Goal: Information Seeking & Learning: Learn about a topic

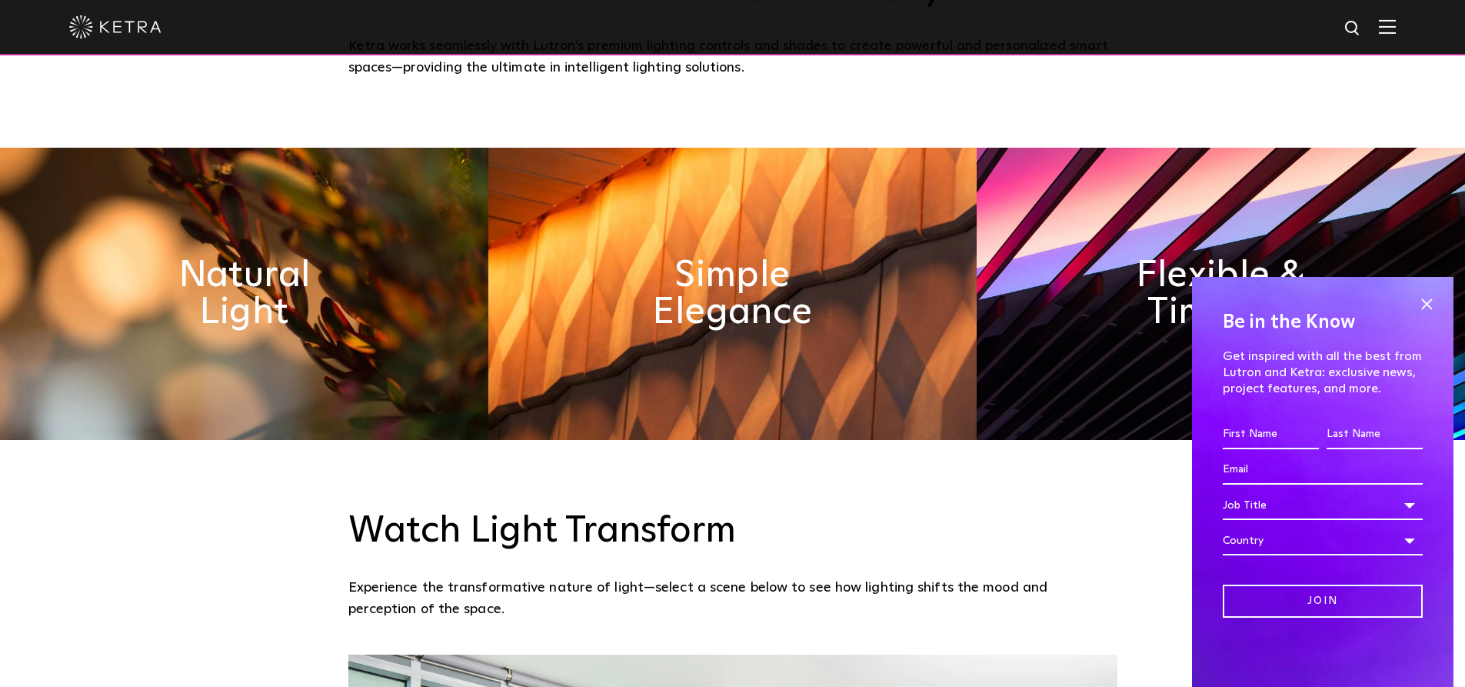
scroll to position [1000, 0]
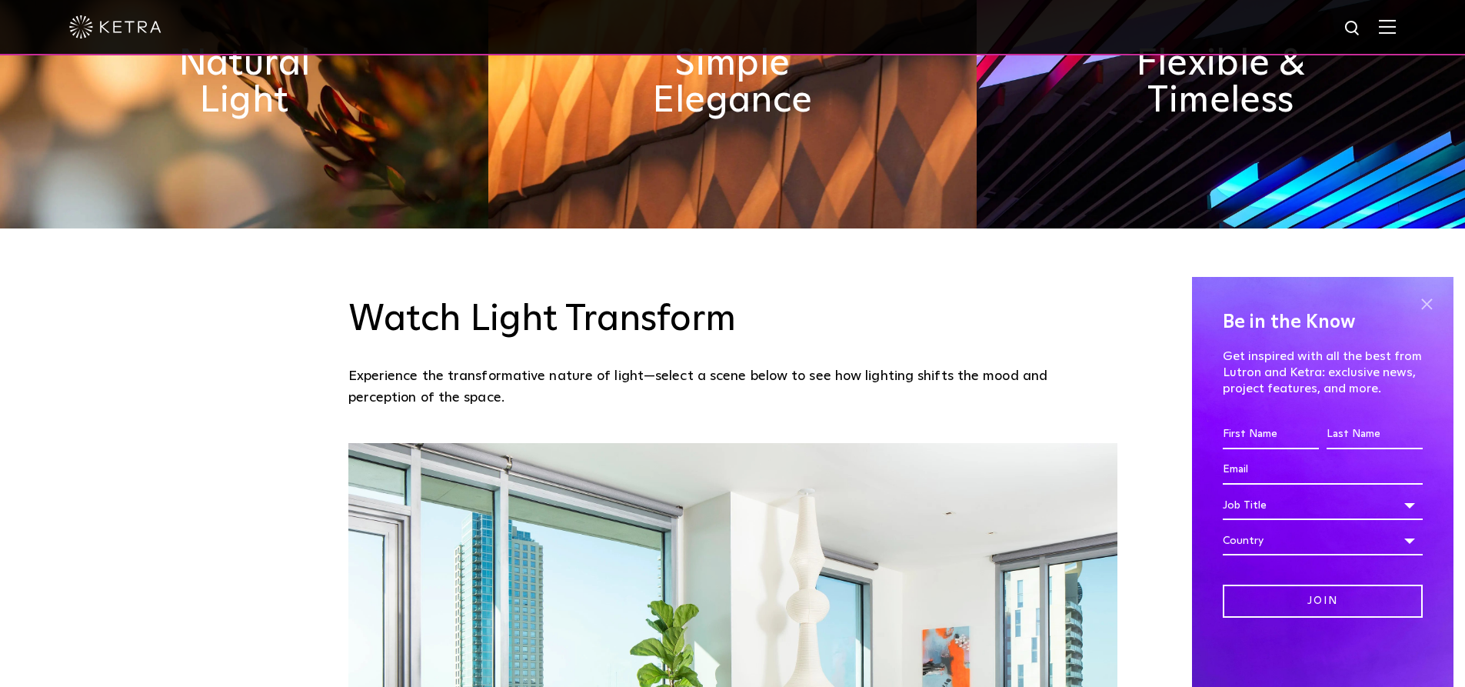
click at [1430, 301] on span at bounding box center [1426, 303] width 23 height 23
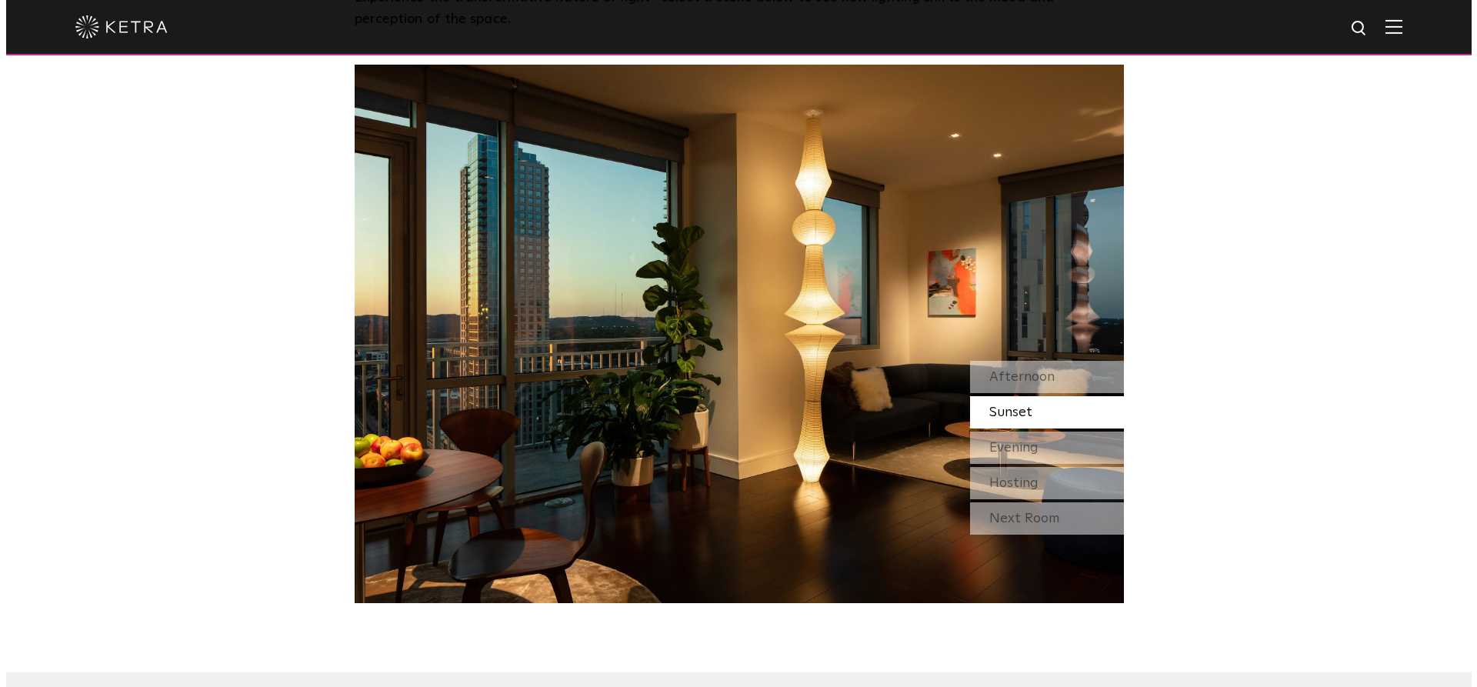
scroll to position [1384, 0]
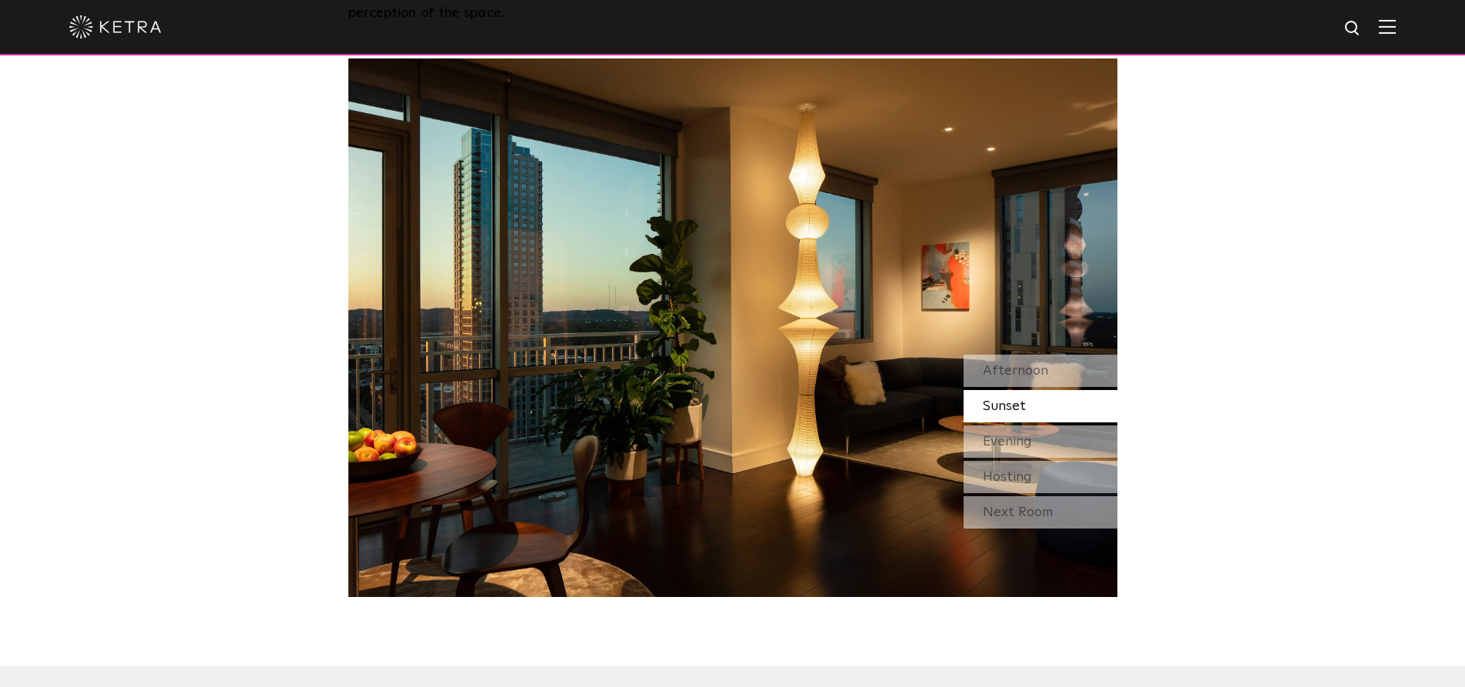
click at [1396, 28] on img at bounding box center [1387, 26] width 17 height 15
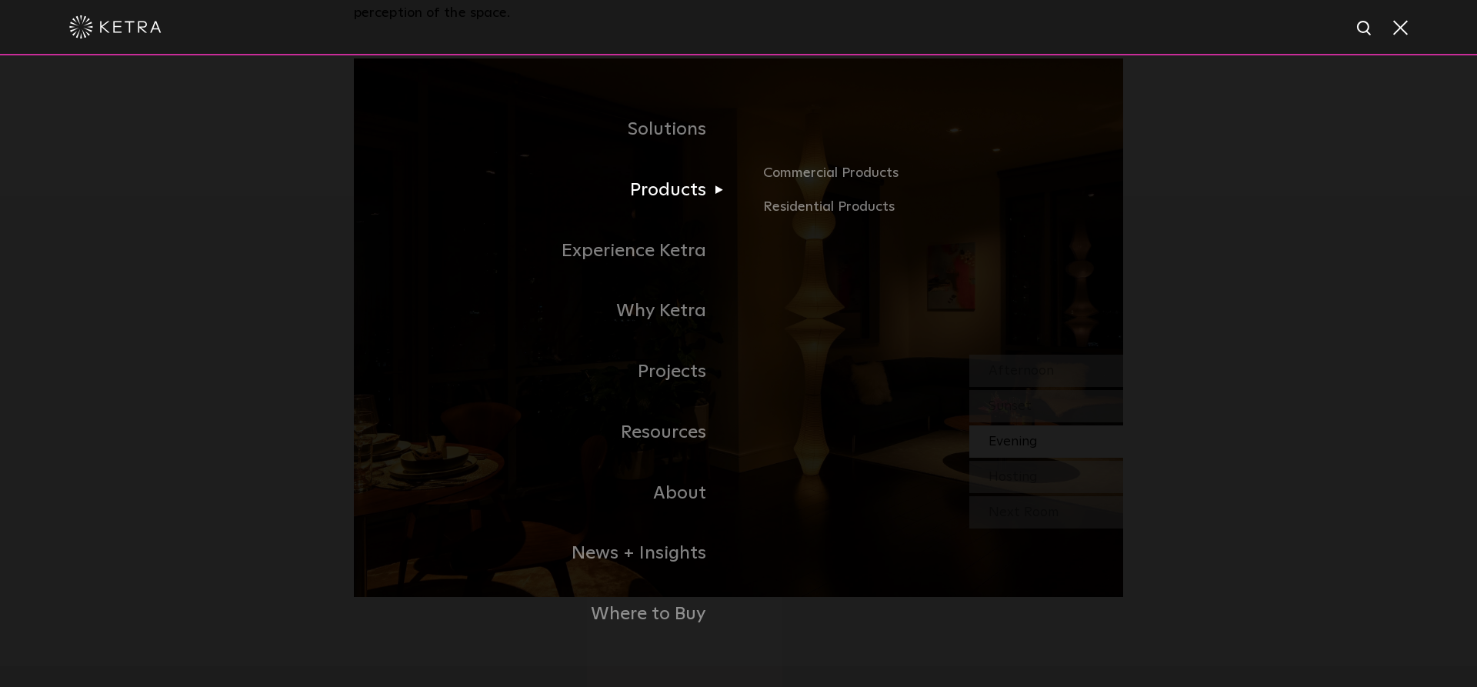
click at [659, 196] on link "Products" at bounding box center [546, 190] width 385 height 61
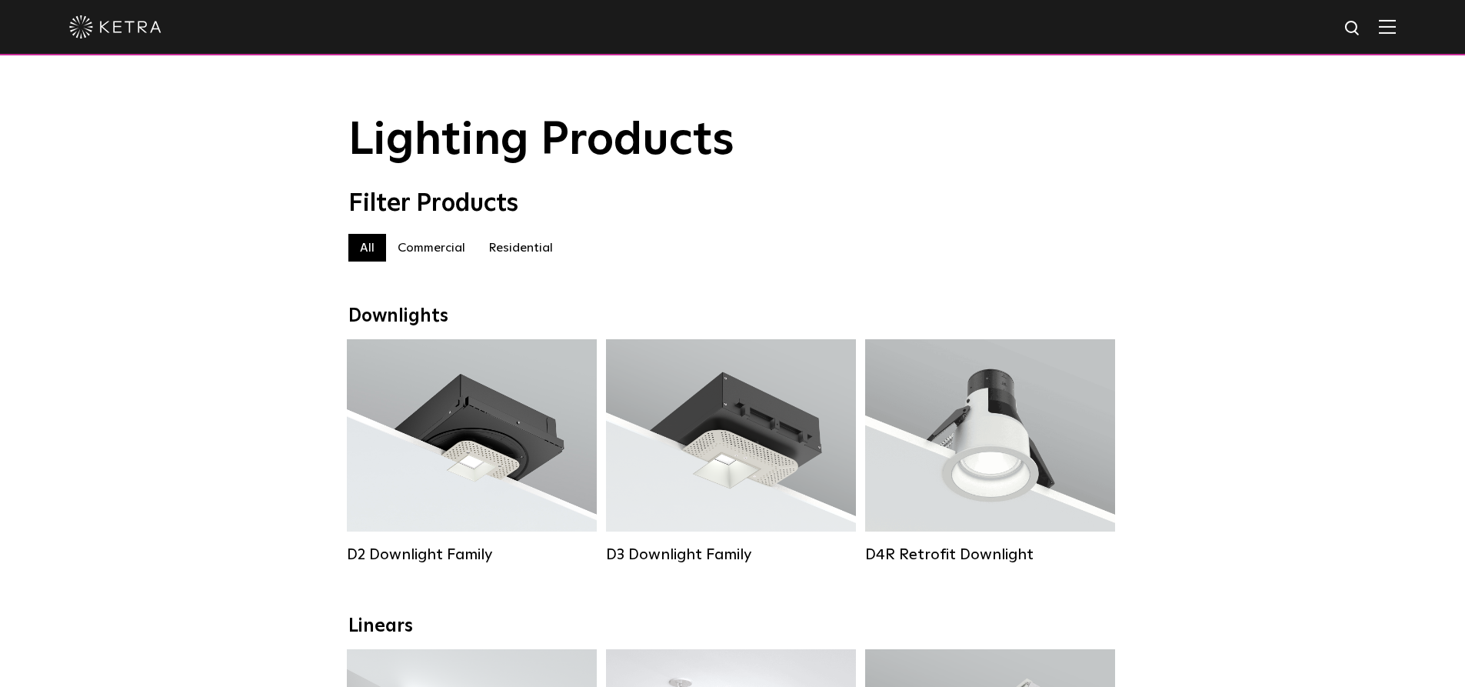
click at [545, 251] on label "Residential" at bounding box center [521, 248] width 88 height 28
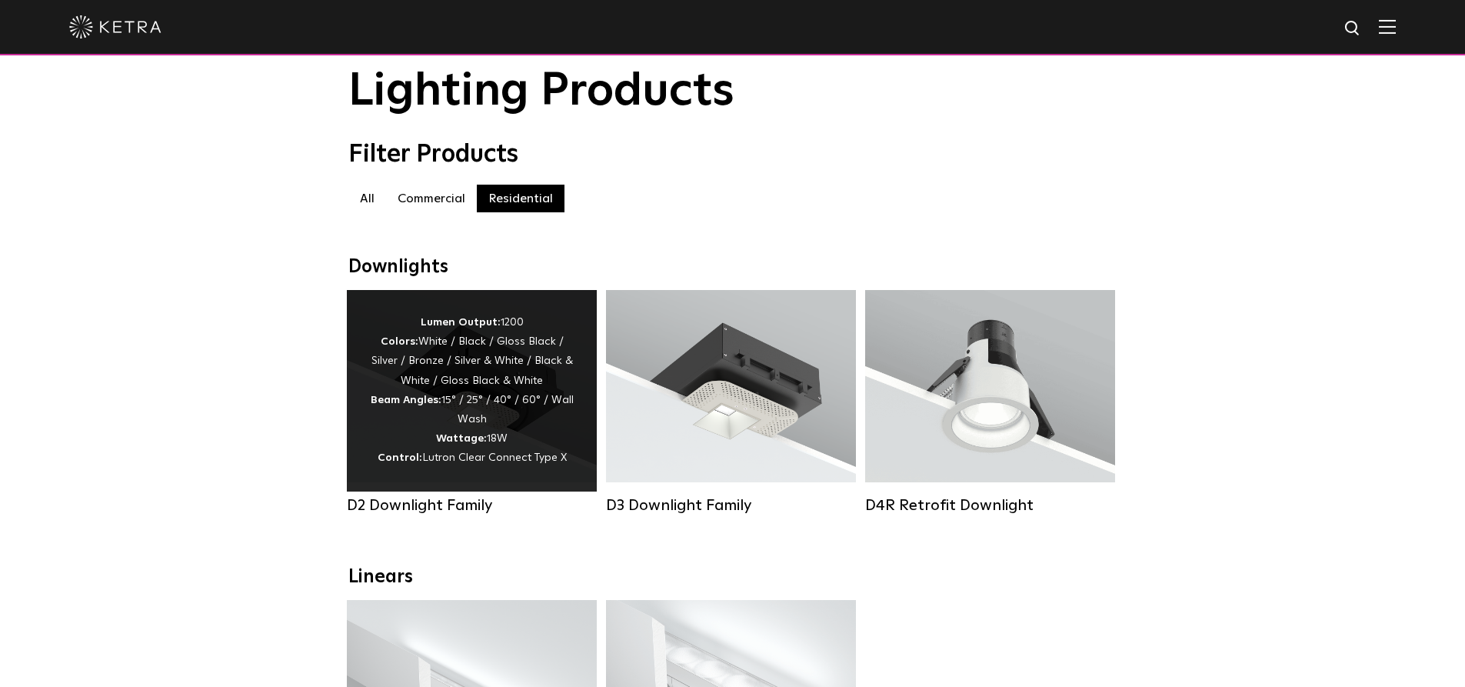
scroll to position [231, 0]
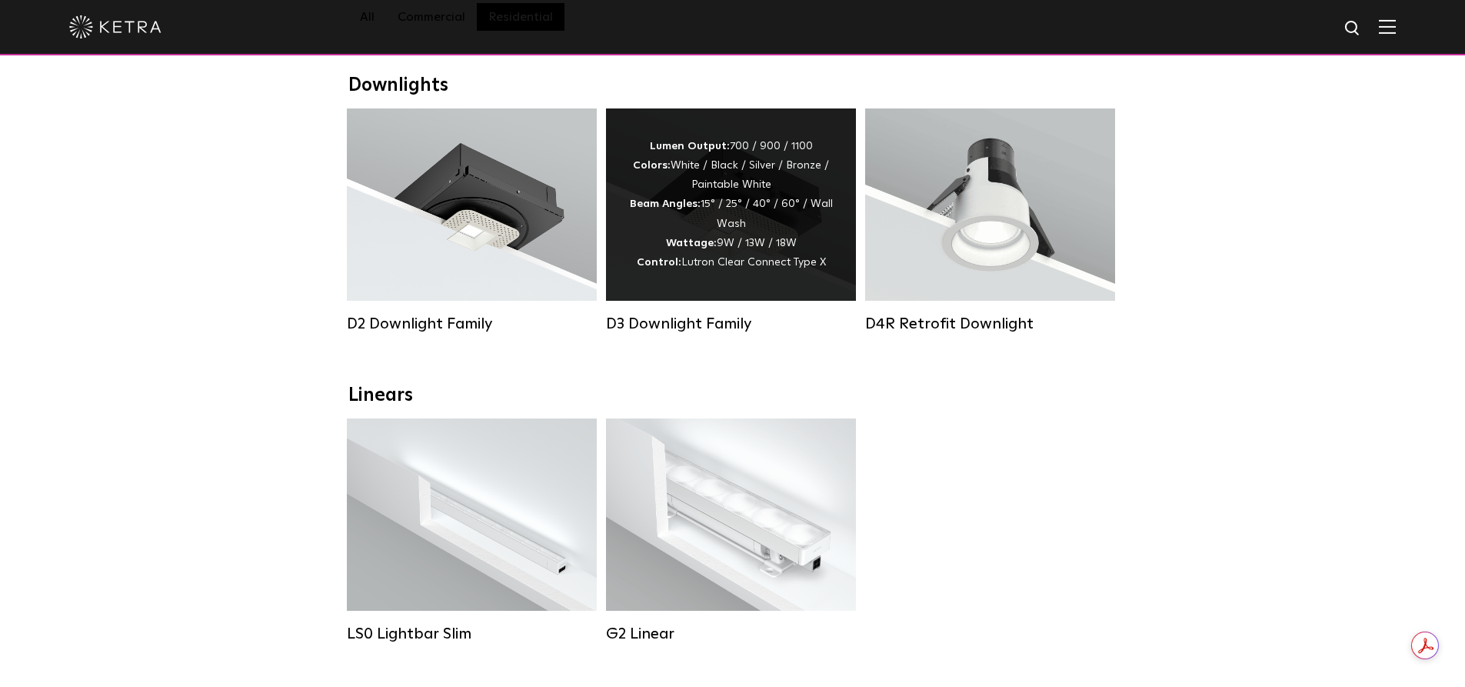
click at [632, 184] on div "Lumen Output: 700 / 900 / 1100 Colors: White / Black / Silver / Bronze / Painta…" at bounding box center [731, 204] width 204 height 135
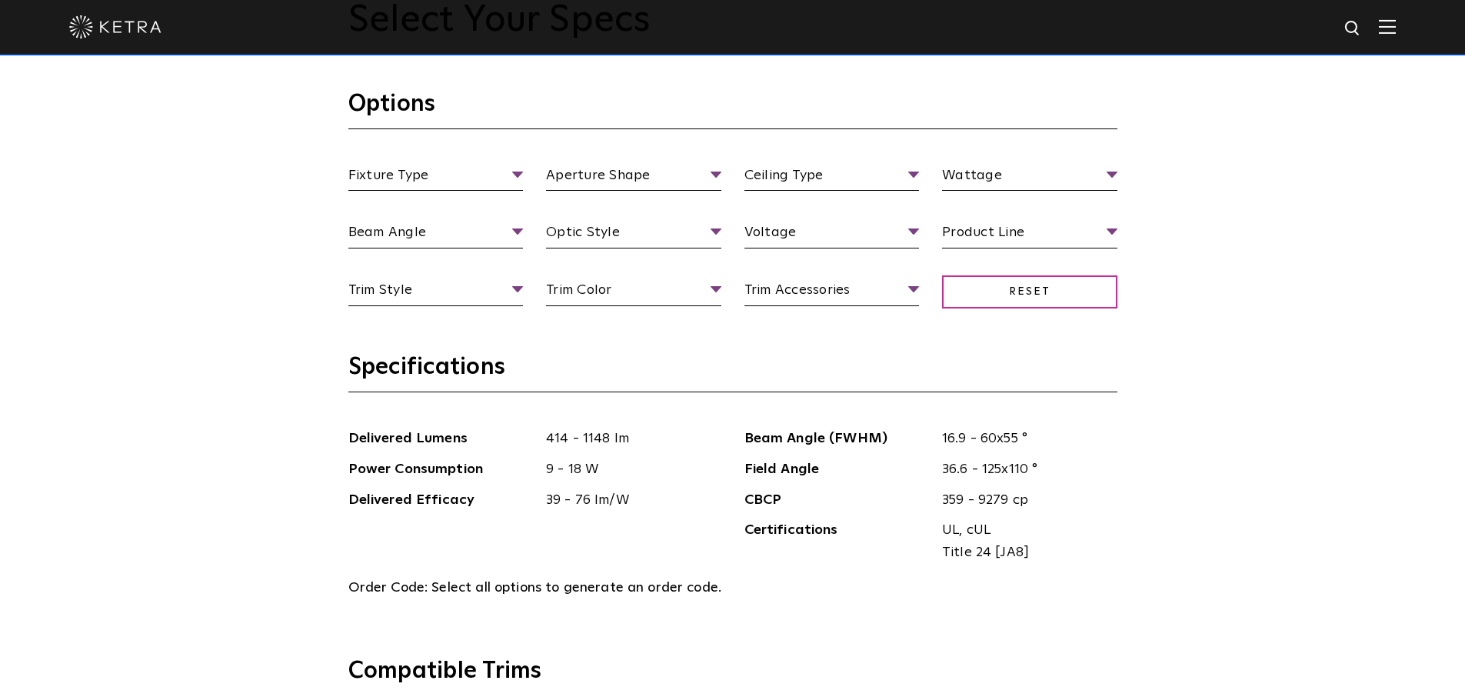
scroll to position [1538, 0]
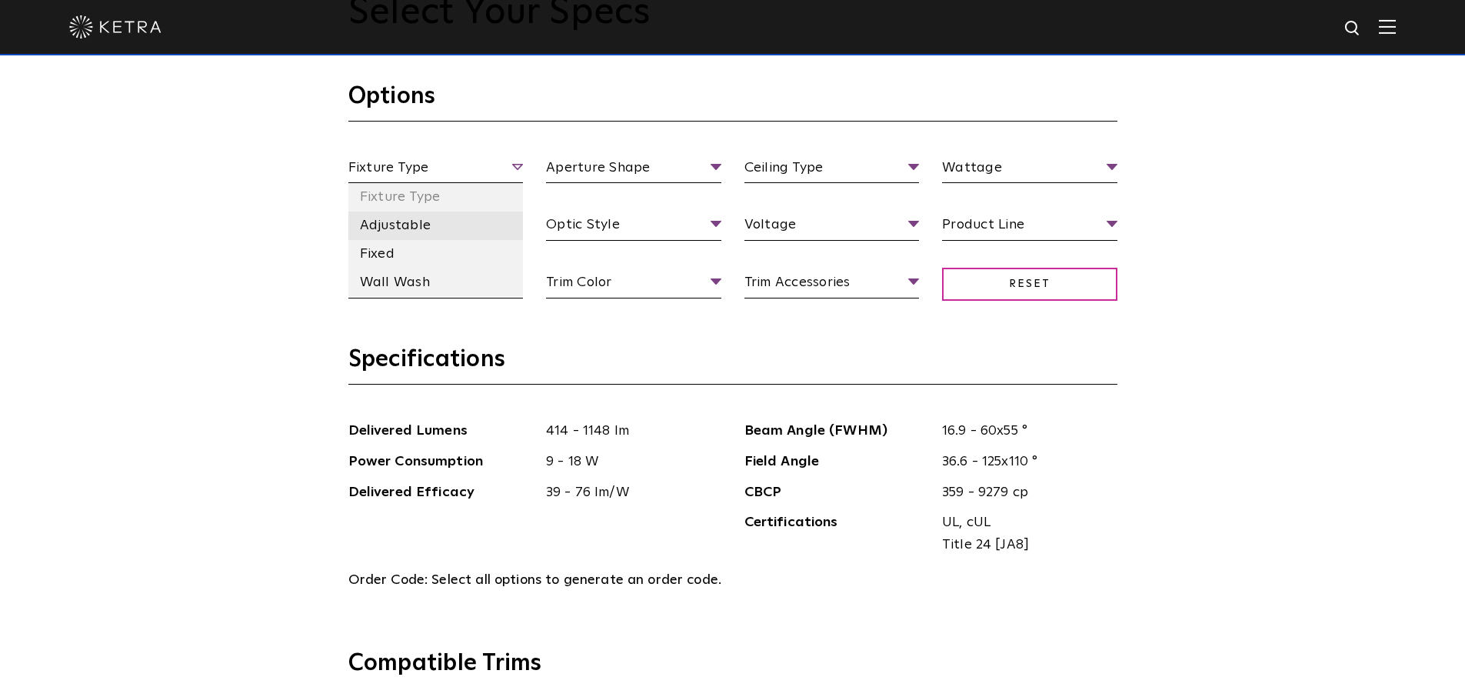
click at [404, 229] on li "Adjustable" at bounding box center [435, 226] width 175 height 28
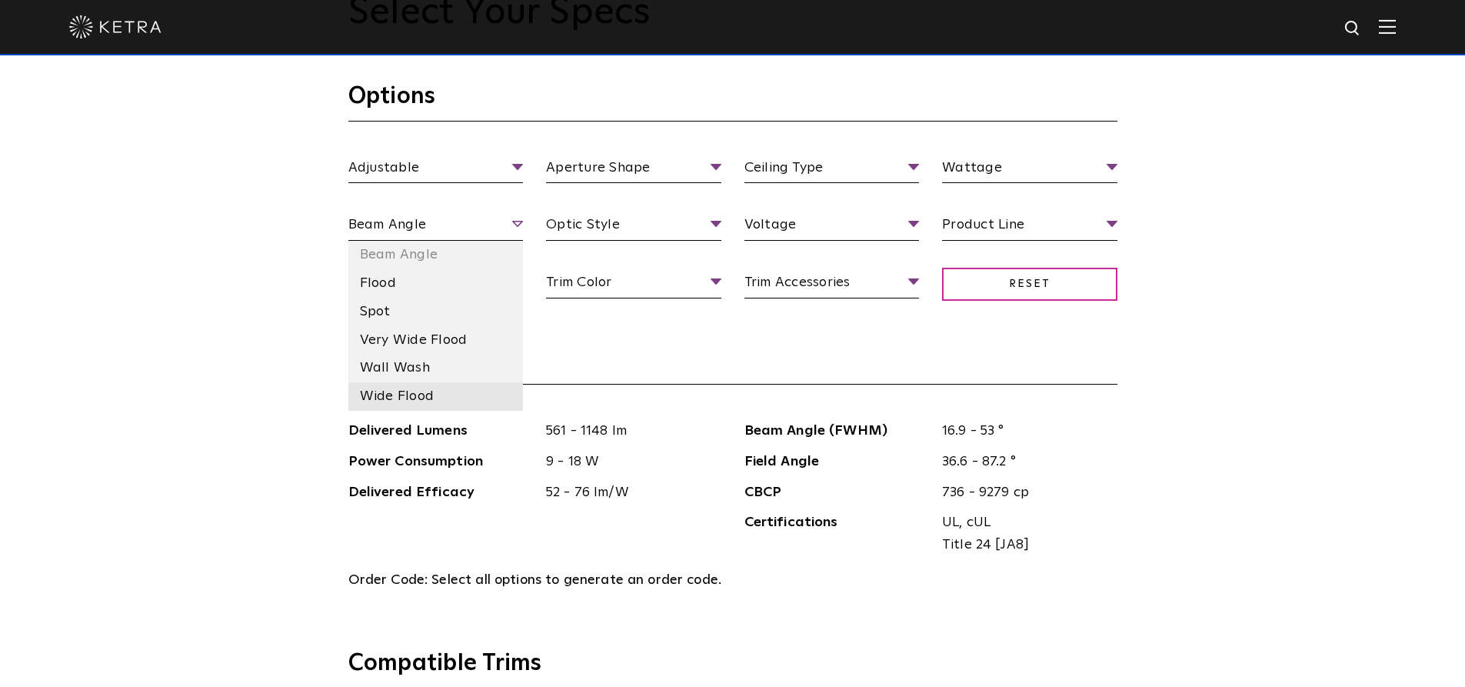
click at [409, 398] on li "Wide Flood" at bounding box center [435, 396] width 175 height 28
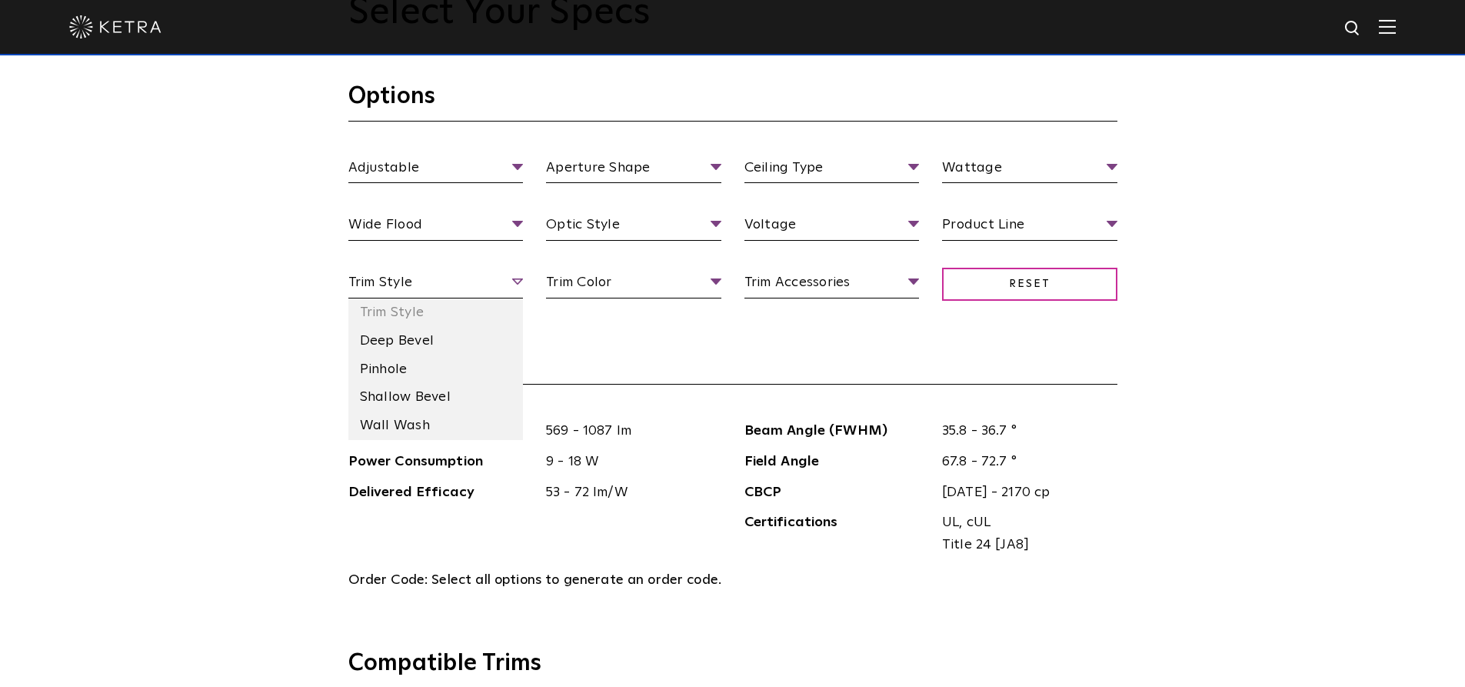
click at [450, 287] on span "Trim Style" at bounding box center [435, 284] width 175 height 27
click at [426, 394] on li "Shallow Bevel" at bounding box center [435, 397] width 175 height 28
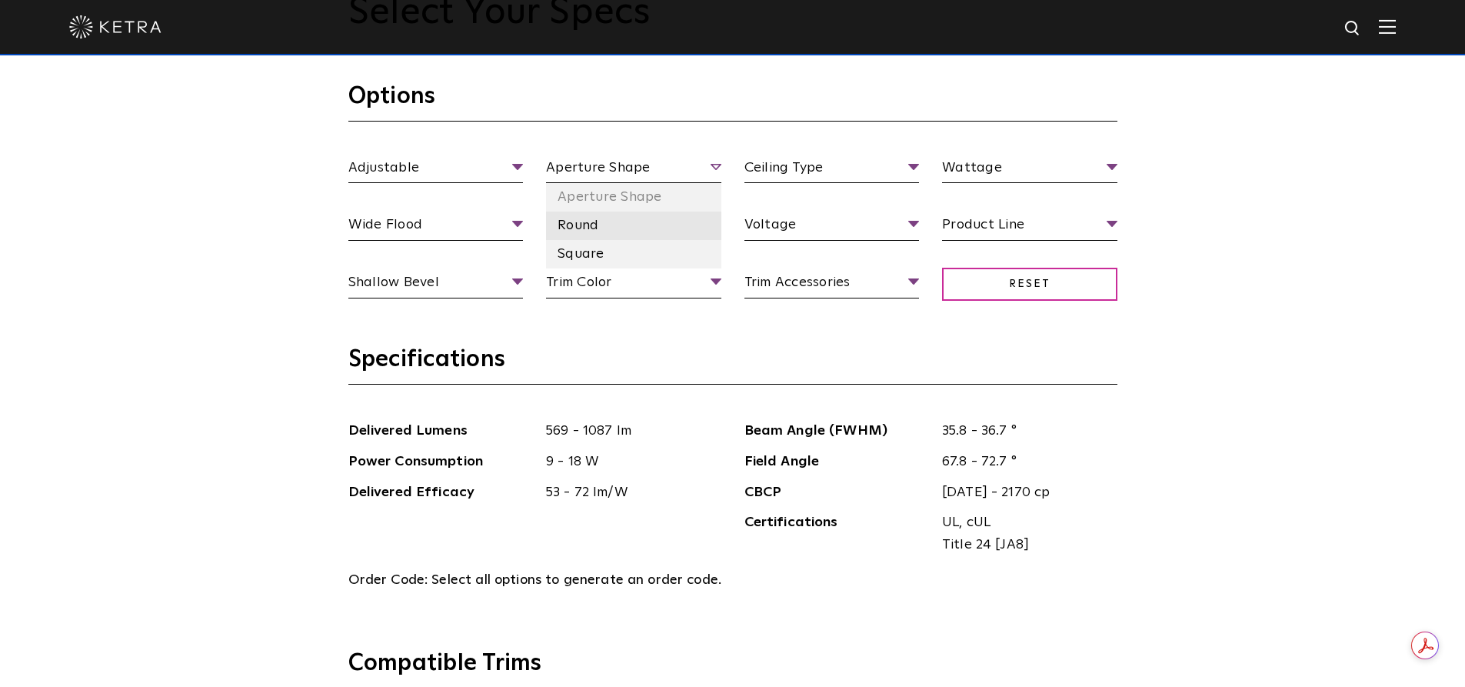
click at [578, 228] on li "Round" at bounding box center [633, 226] width 175 height 28
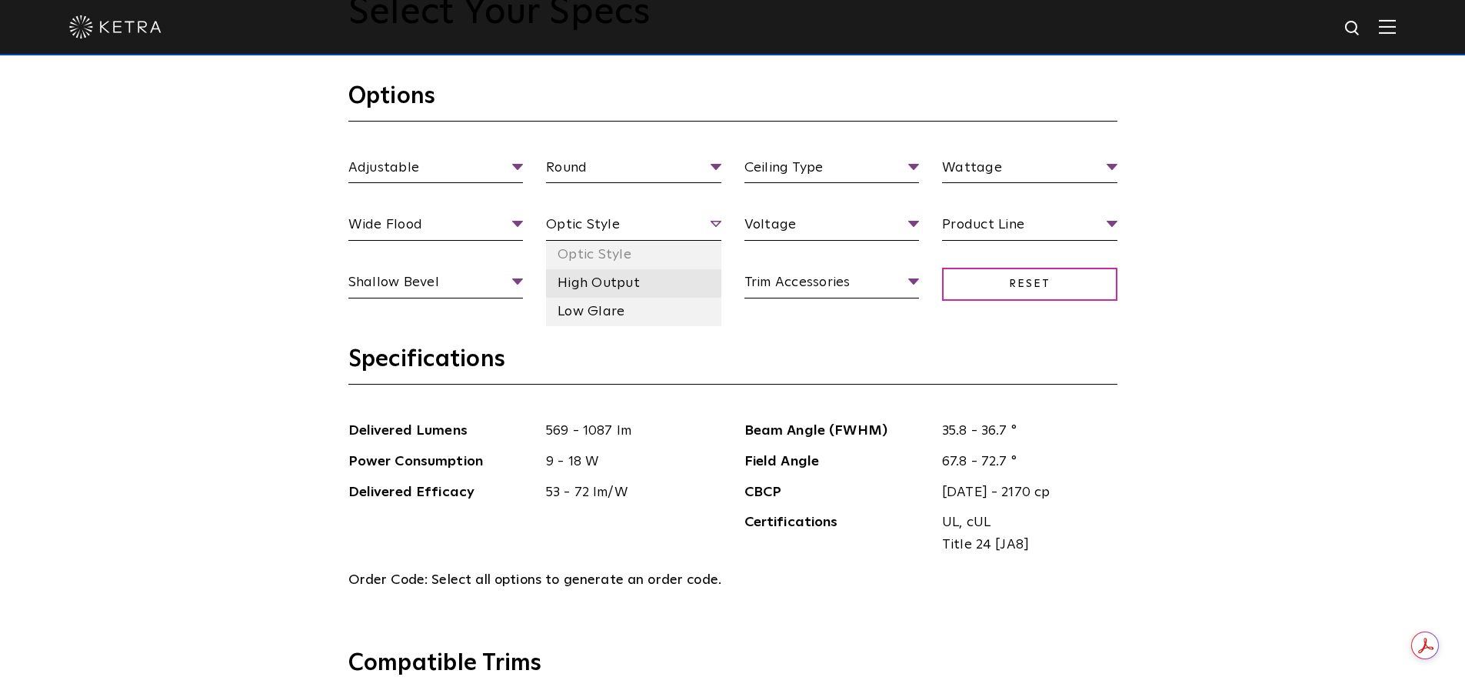
click at [592, 283] on li "High Output" at bounding box center [633, 283] width 175 height 28
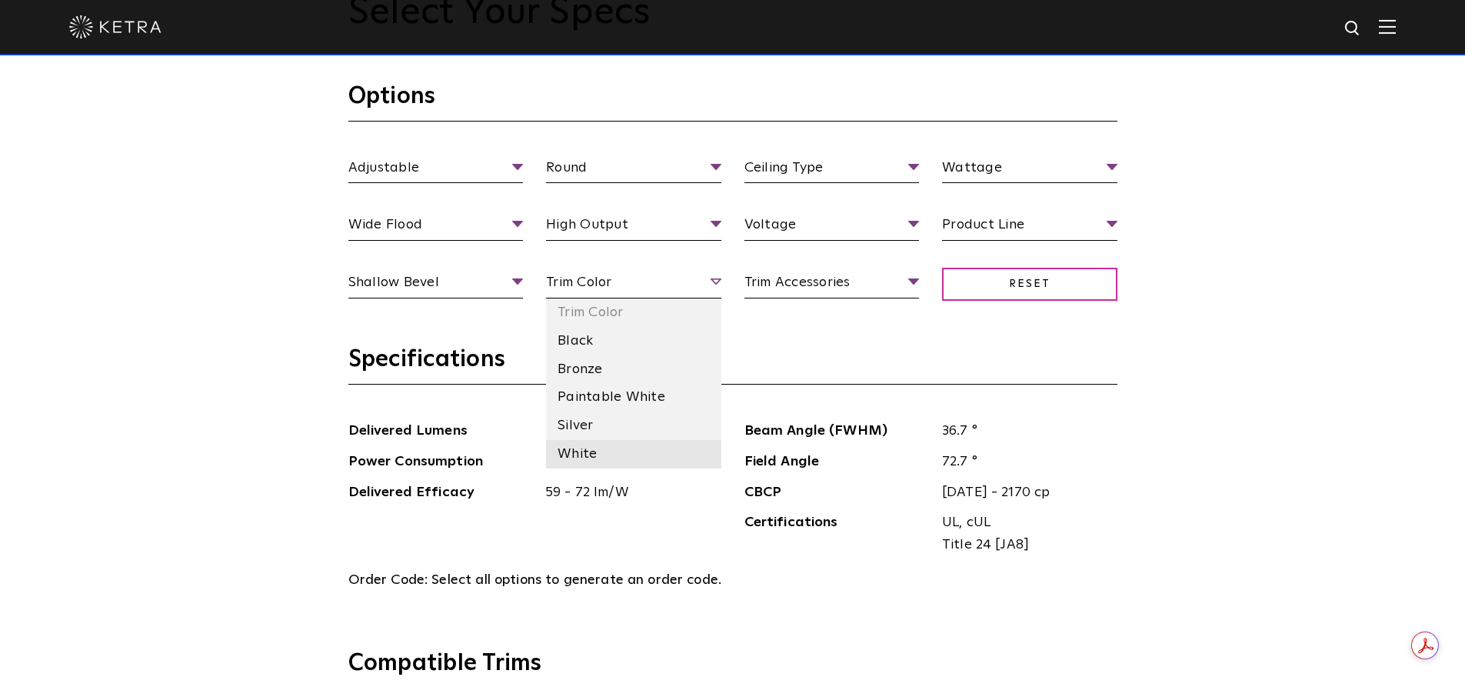
click at [577, 447] on li "White" at bounding box center [633, 454] width 175 height 28
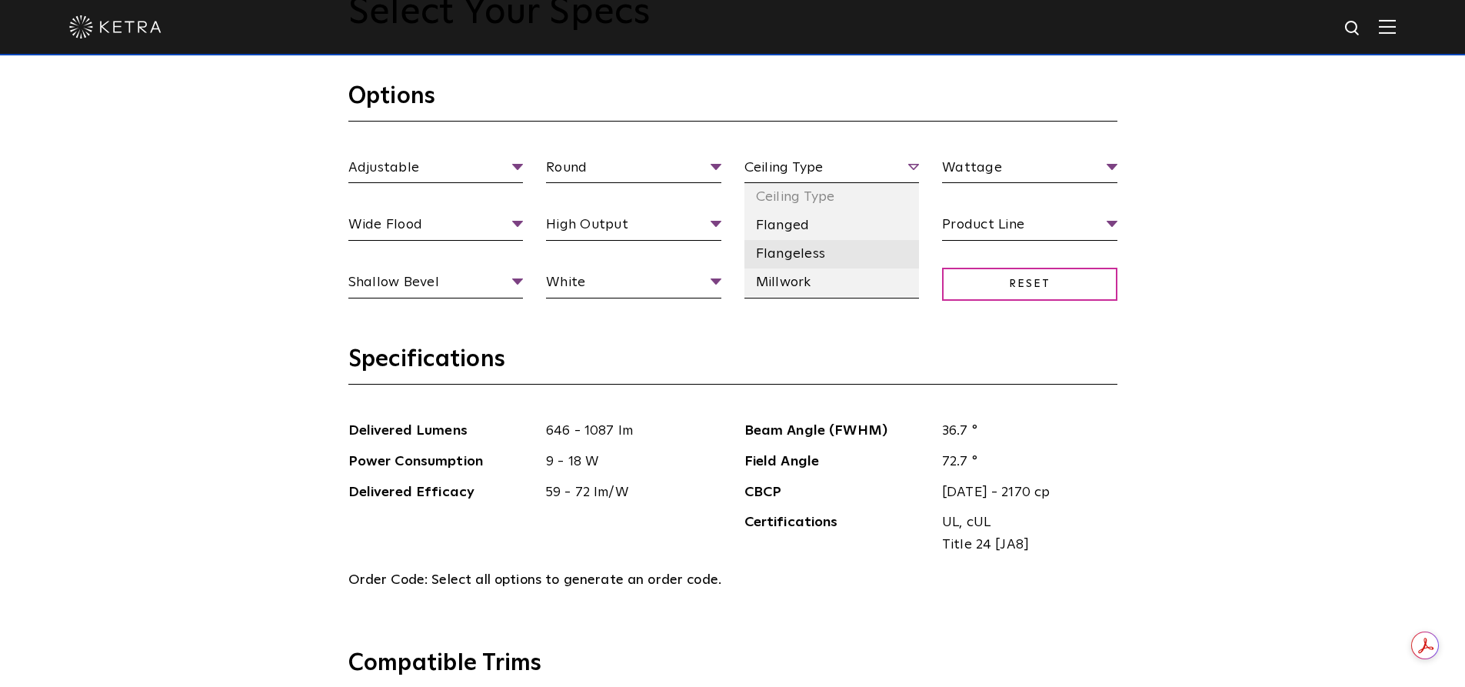
click at [784, 256] on li "Flangeless" at bounding box center [831, 254] width 175 height 28
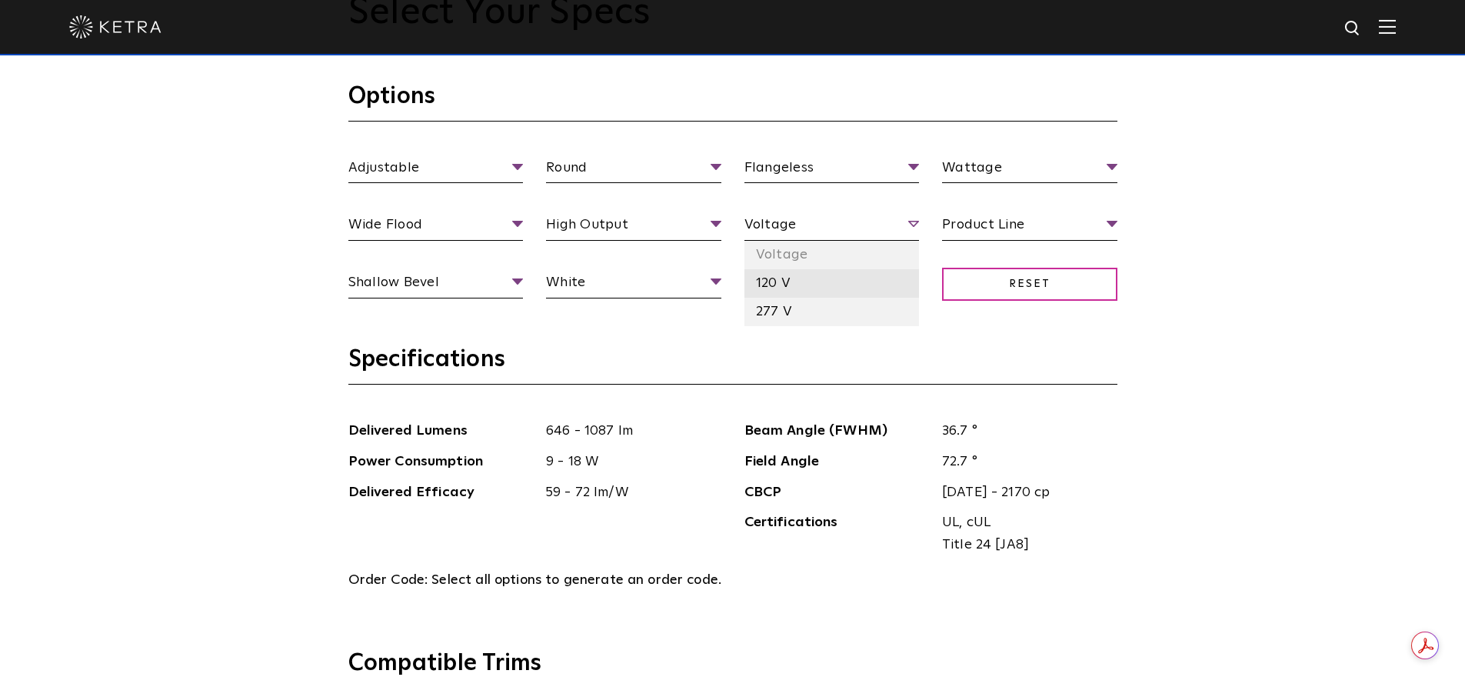
click at [788, 273] on li "120 V" at bounding box center [831, 283] width 175 height 28
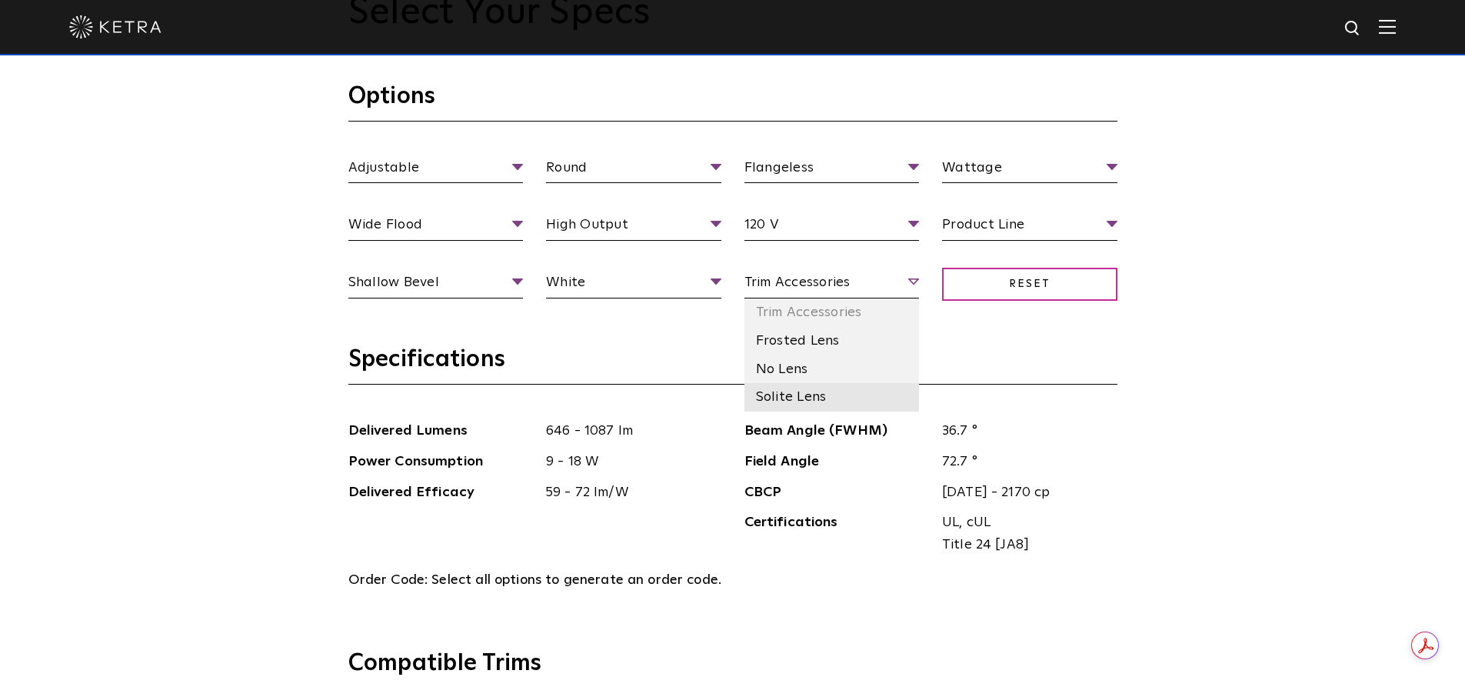
click at [785, 396] on li "Solite Lens" at bounding box center [831, 397] width 175 height 28
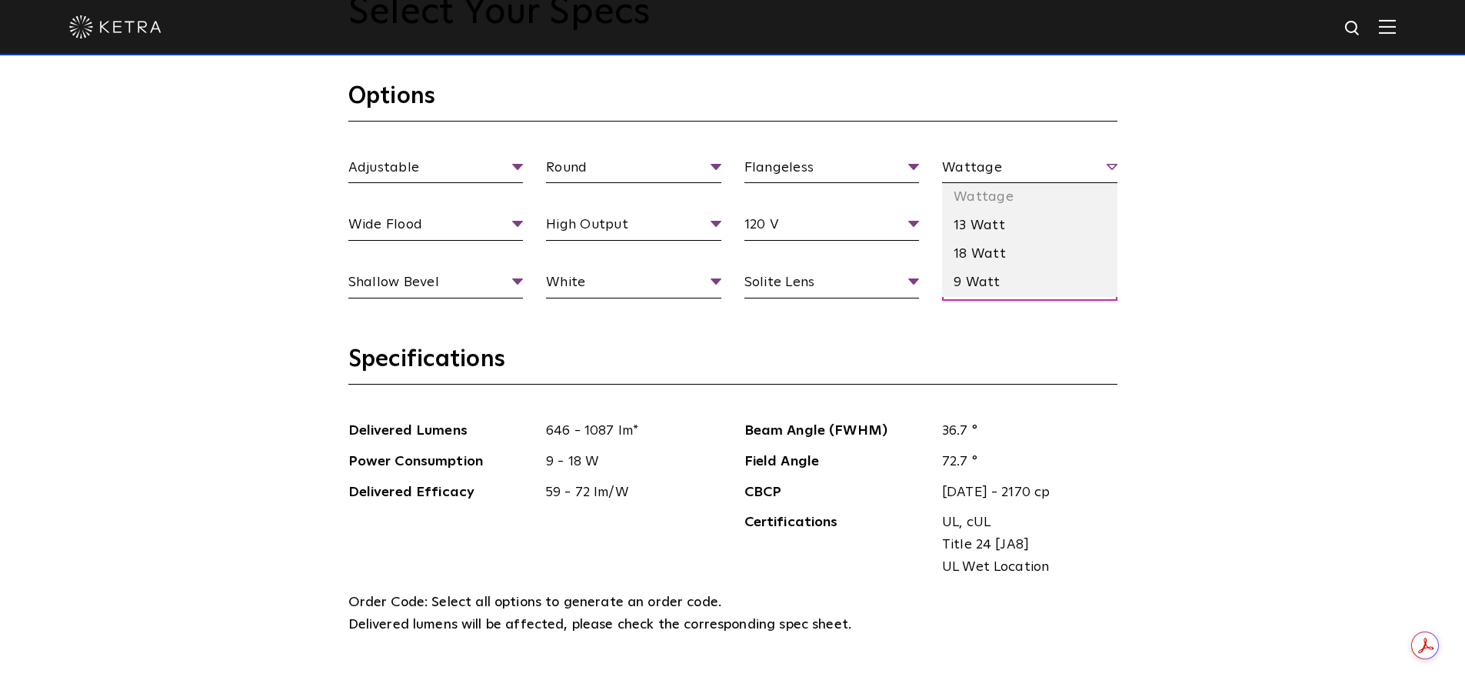
click at [1012, 180] on span "Wattage" at bounding box center [1029, 170] width 175 height 27
click at [978, 231] on li "13 Watt" at bounding box center [1029, 226] width 175 height 28
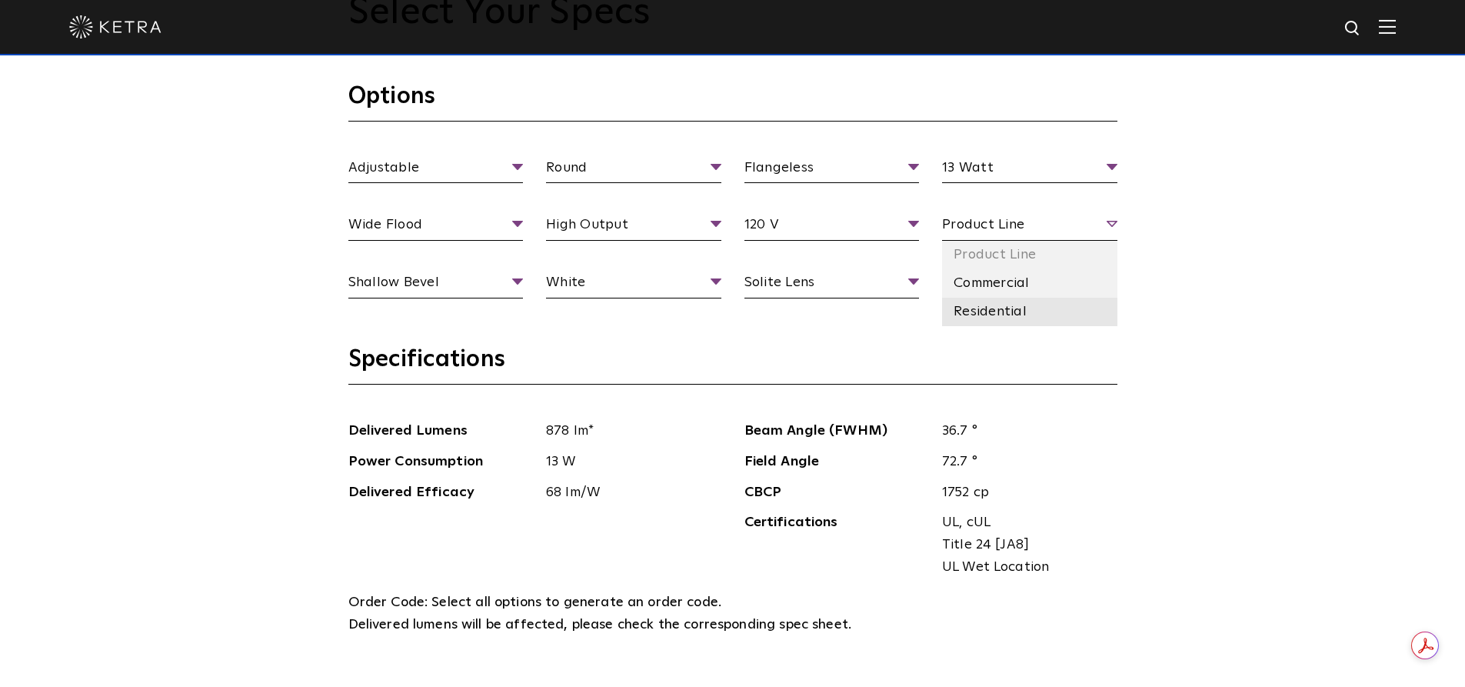
click at [988, 309] on li "Residential" at bounding box center [1029, 312] width 175 height 28
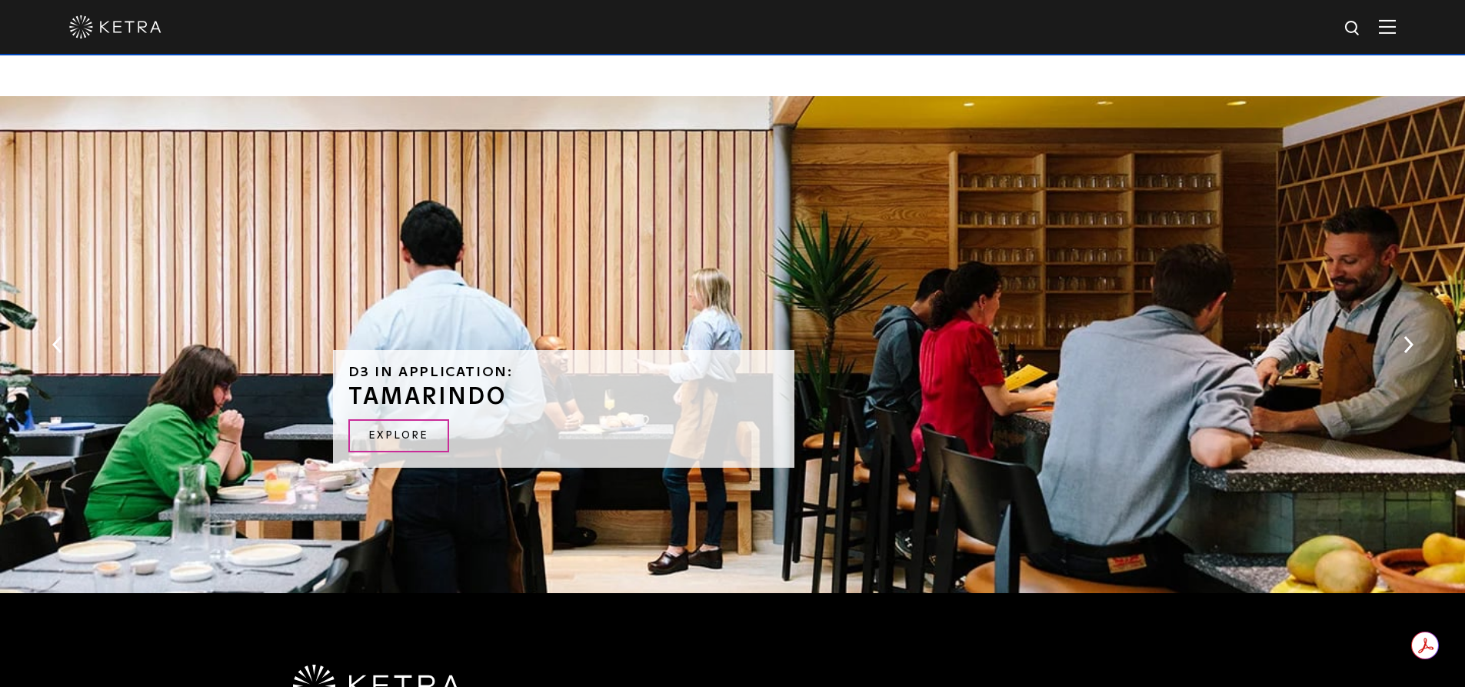
scroll to position [3076, 0]
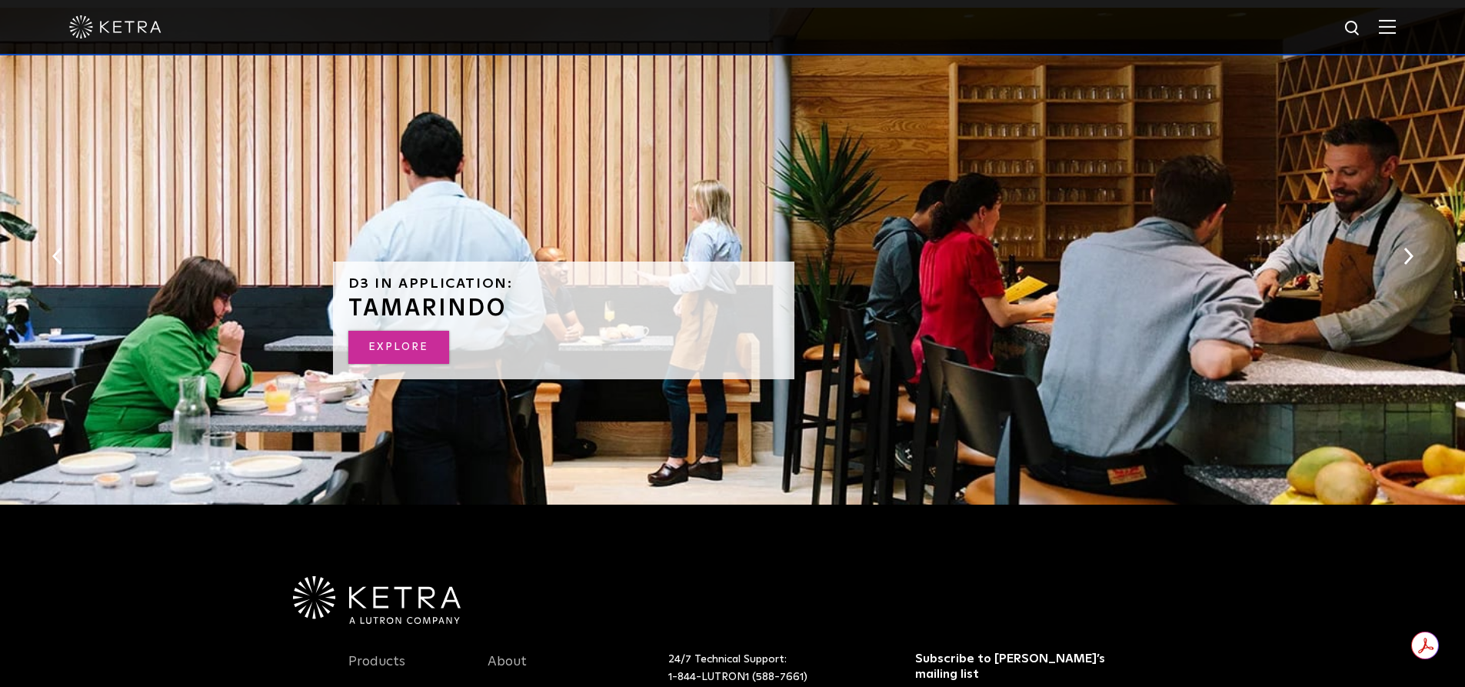
click at [415, 348] on link "Explore" at bounding box center [398, 347] width 101 height 33
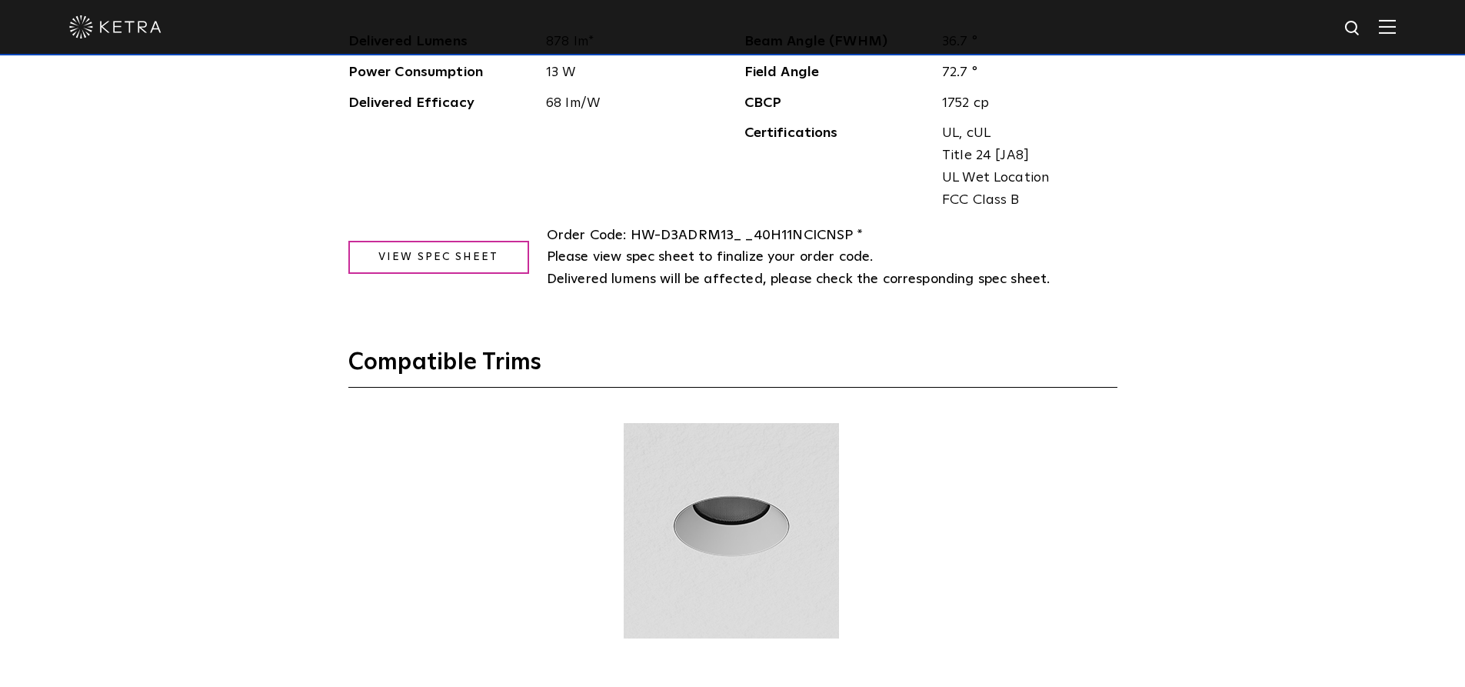
scroll to position [1923, 0]
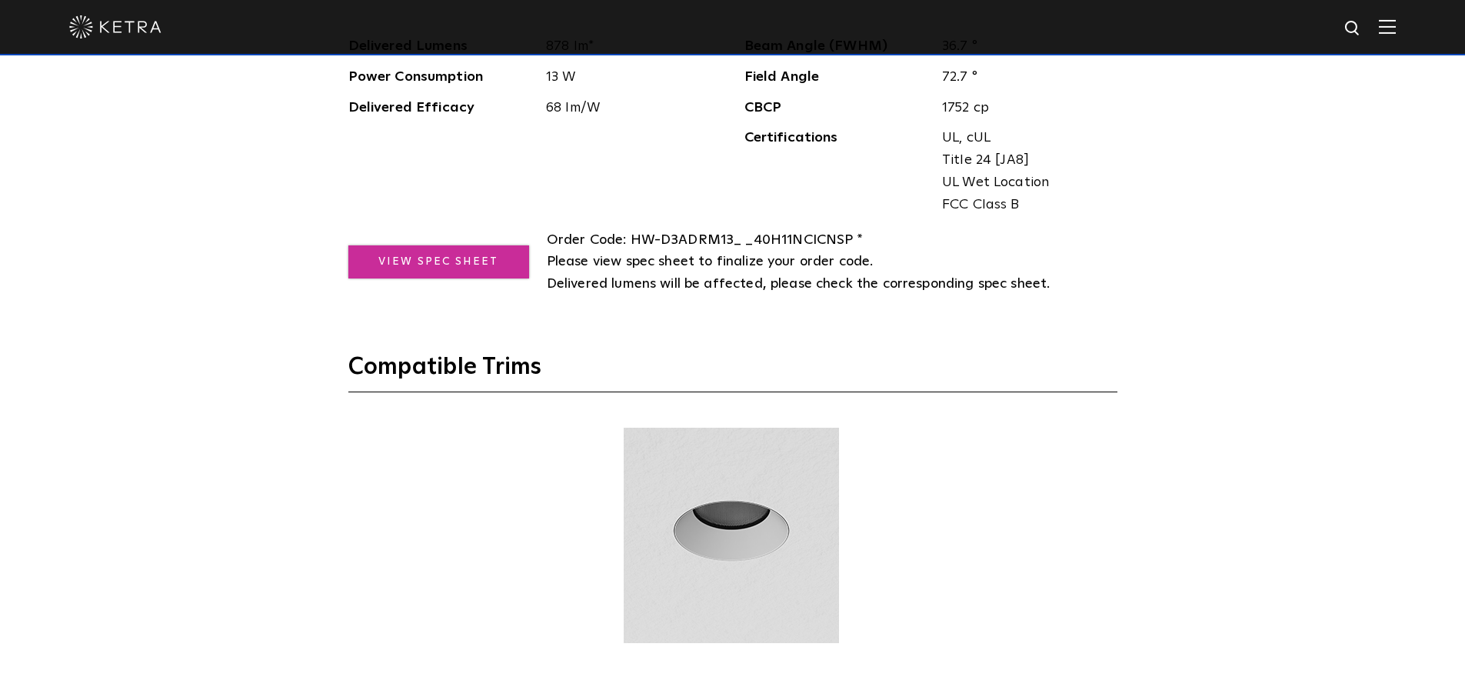
click at [481, 271] on link "View Spec Sheet" at bounding box center [438, 261] width 181 height 33
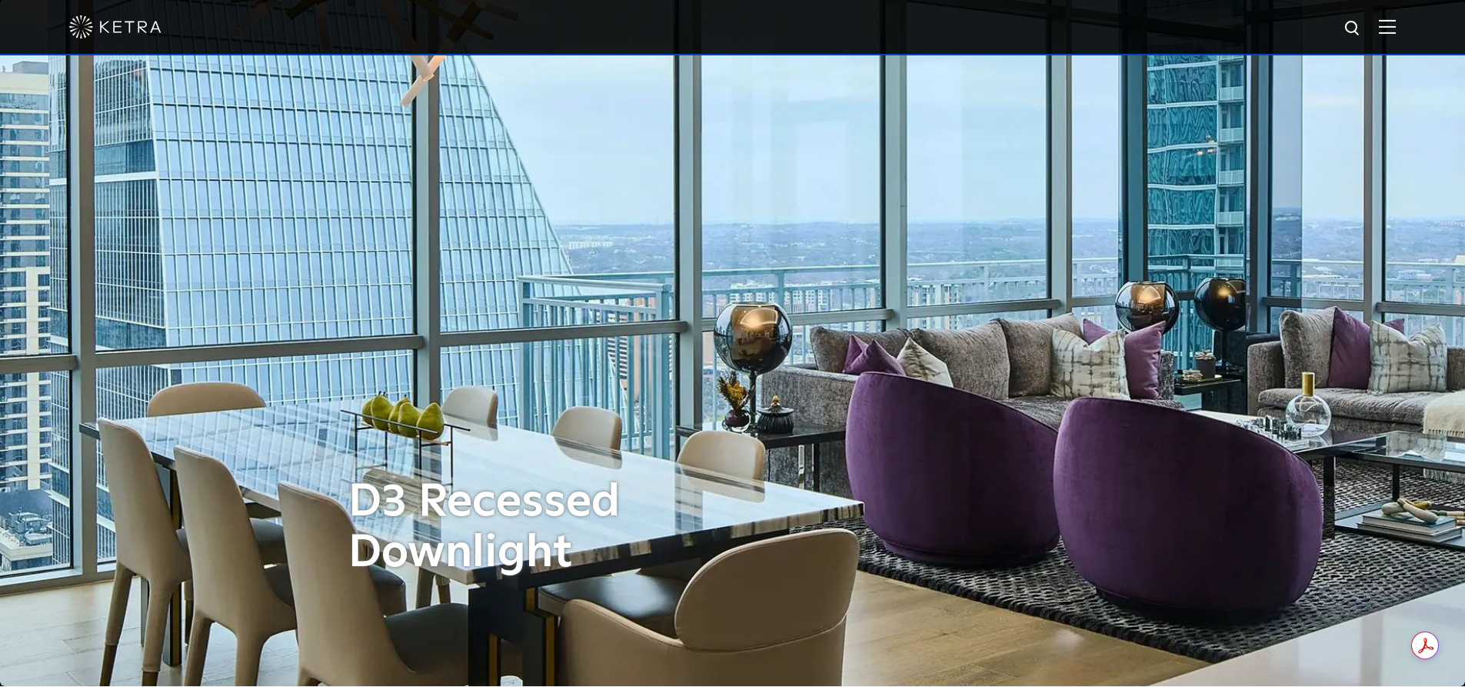
scroll to position [0, 0]
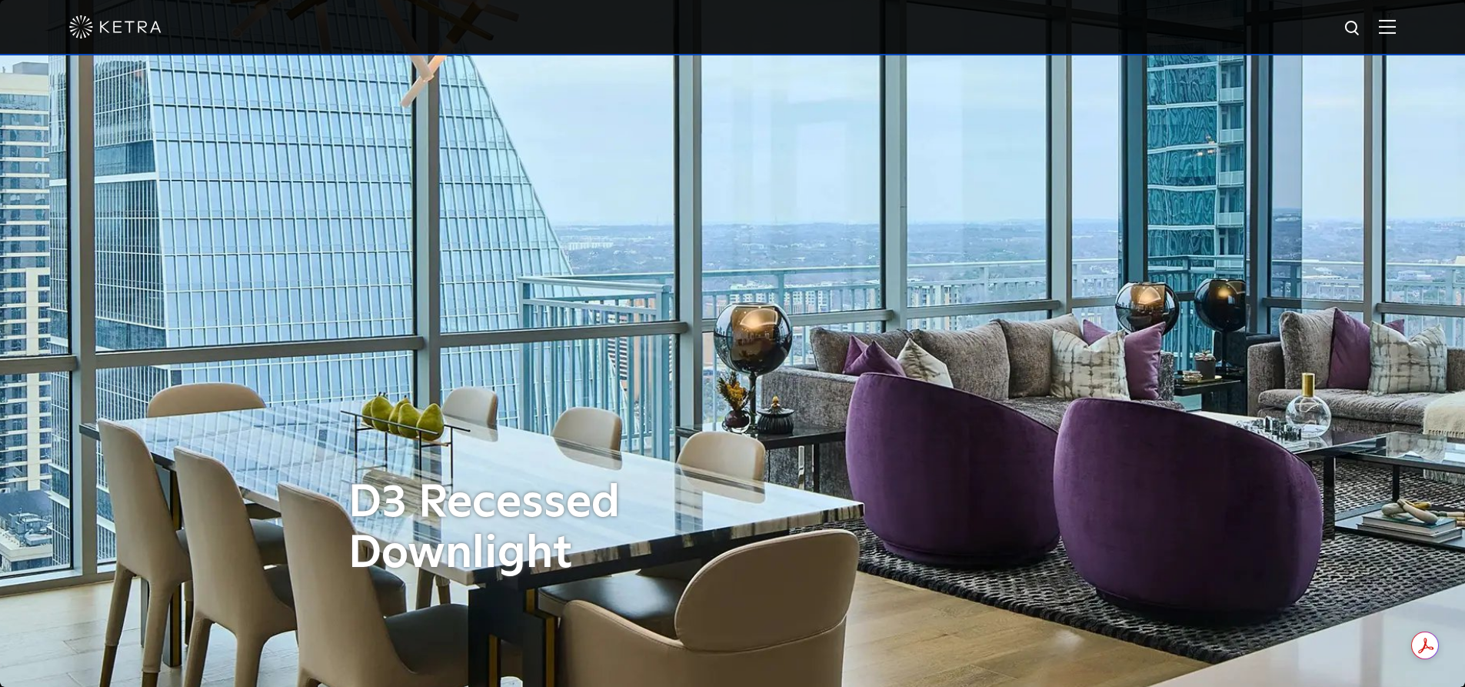
click at [1396, 33] on img at bounding box center [1387, 26] width 17 height 15
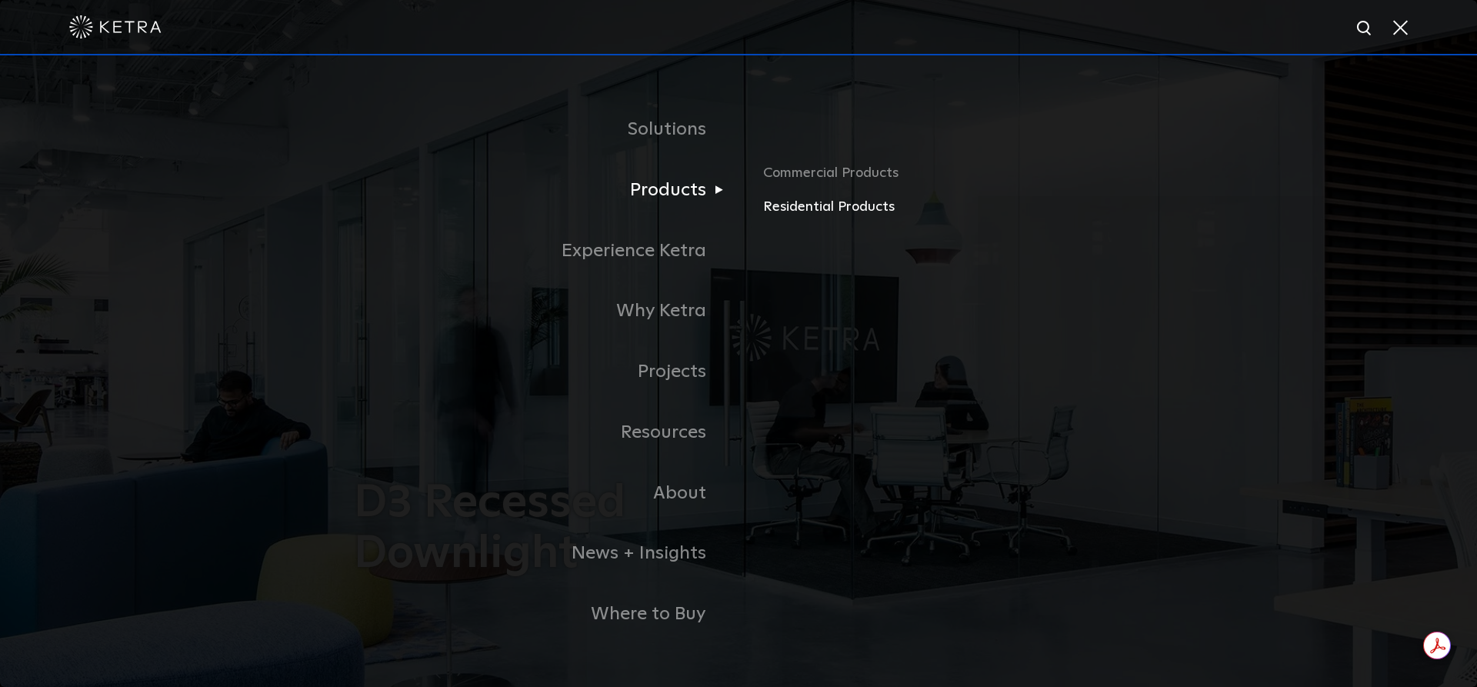
click at [821, 203] on link "Residential Products" at bounding box center [943, 207] width 360 height 22
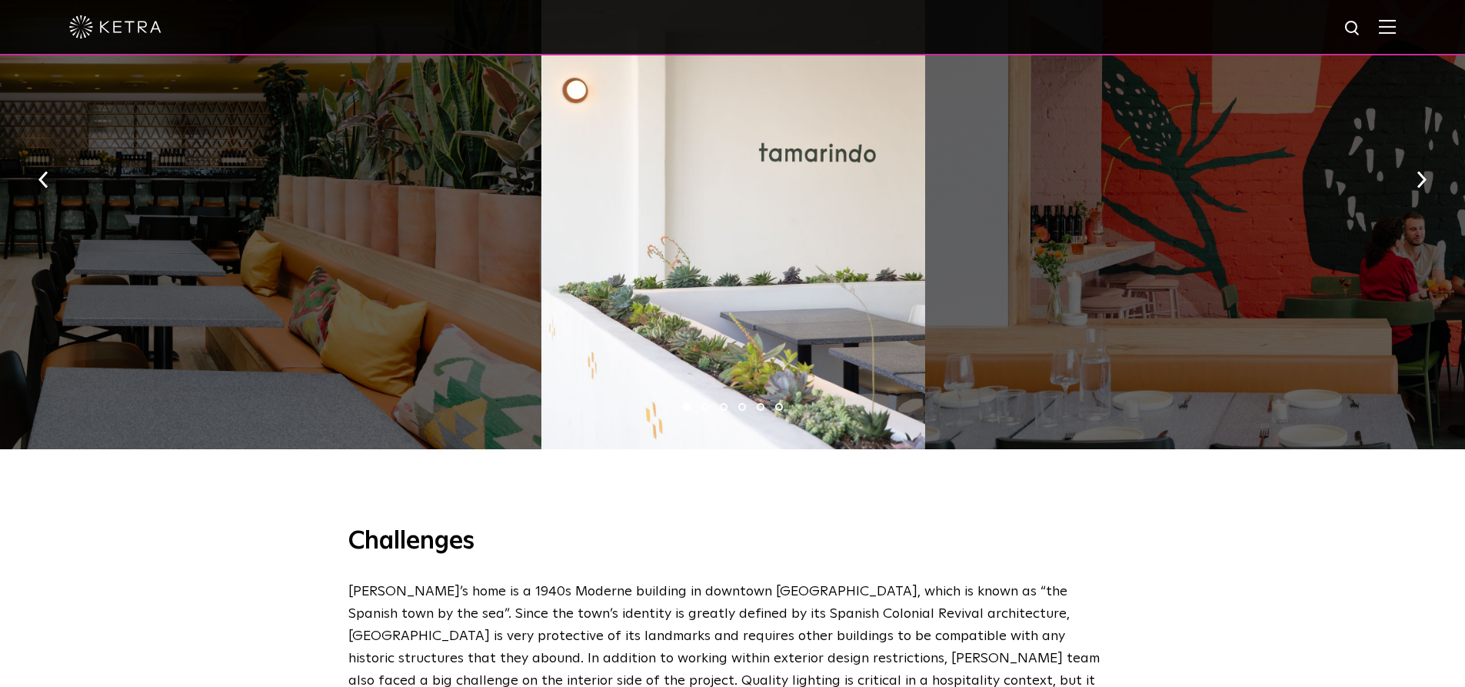
scroll to position [924, 0]
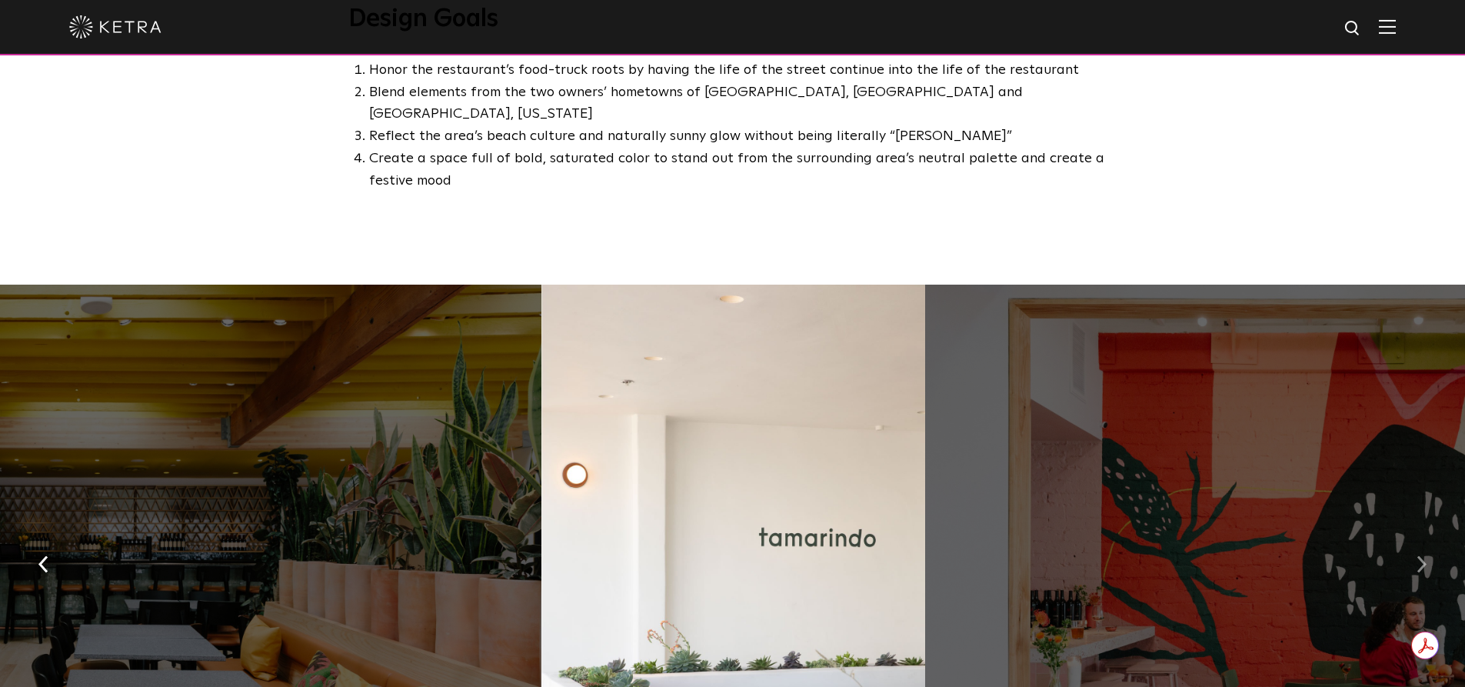
click at [1419, 555] on img "button" at bounding box center [1422, 563] width 10 height 17
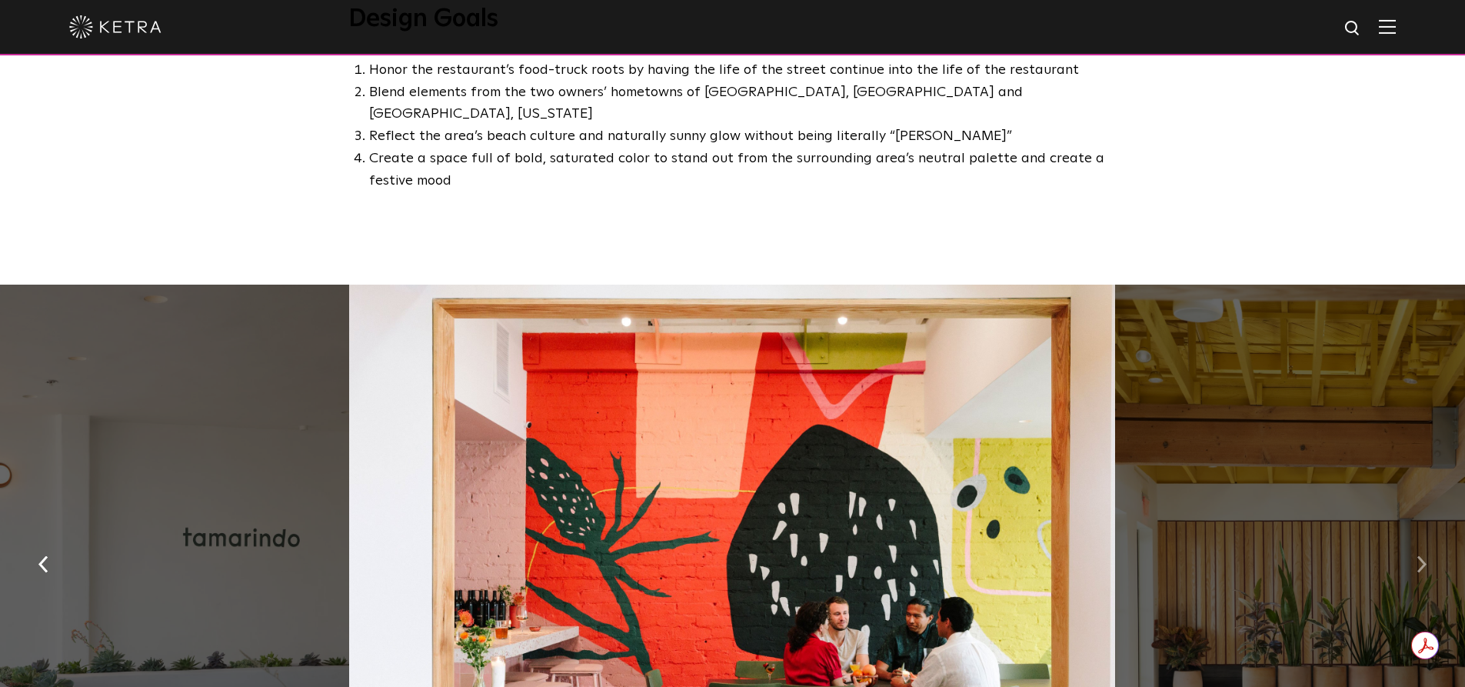
click at [1419, 555] on img "button" at bounding box center [1422, 563] width 10 height 17
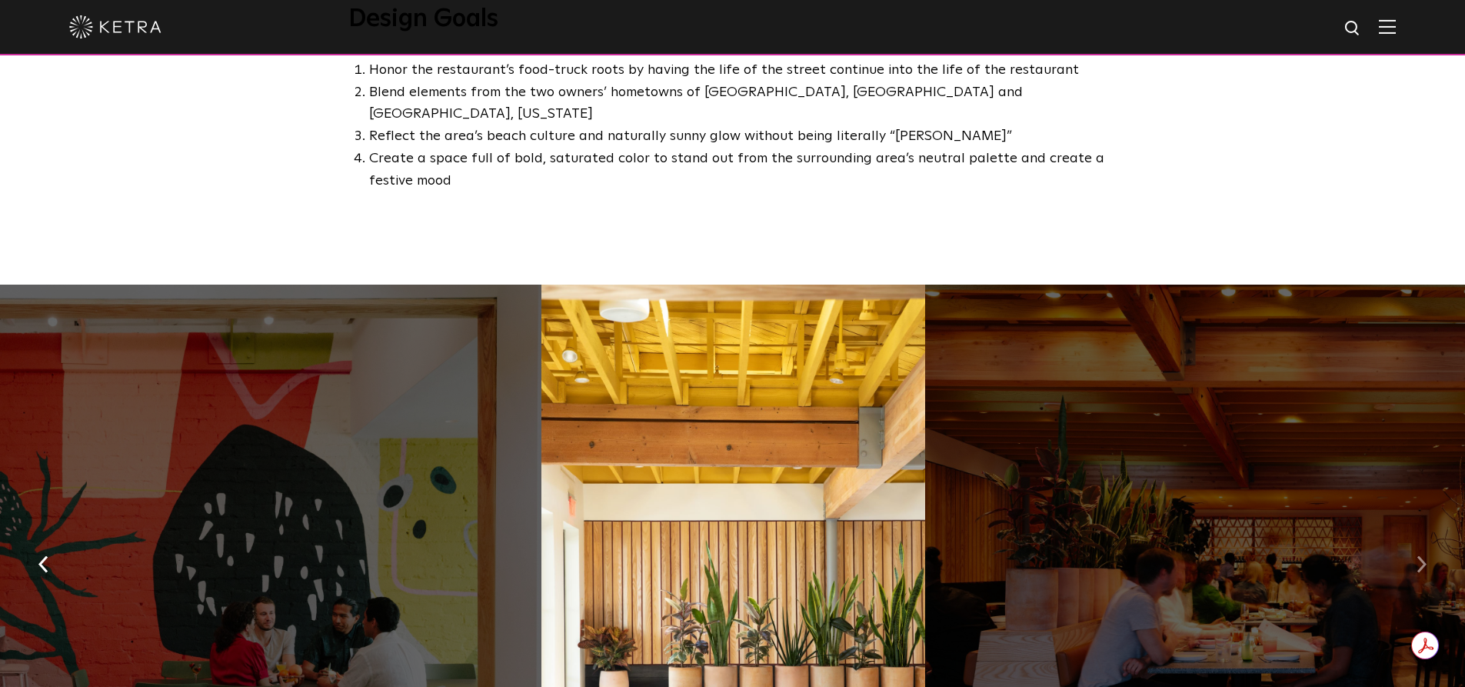
click at [1419, 555] on img "button" at bounding box center [1422, 563] width 10 height 17
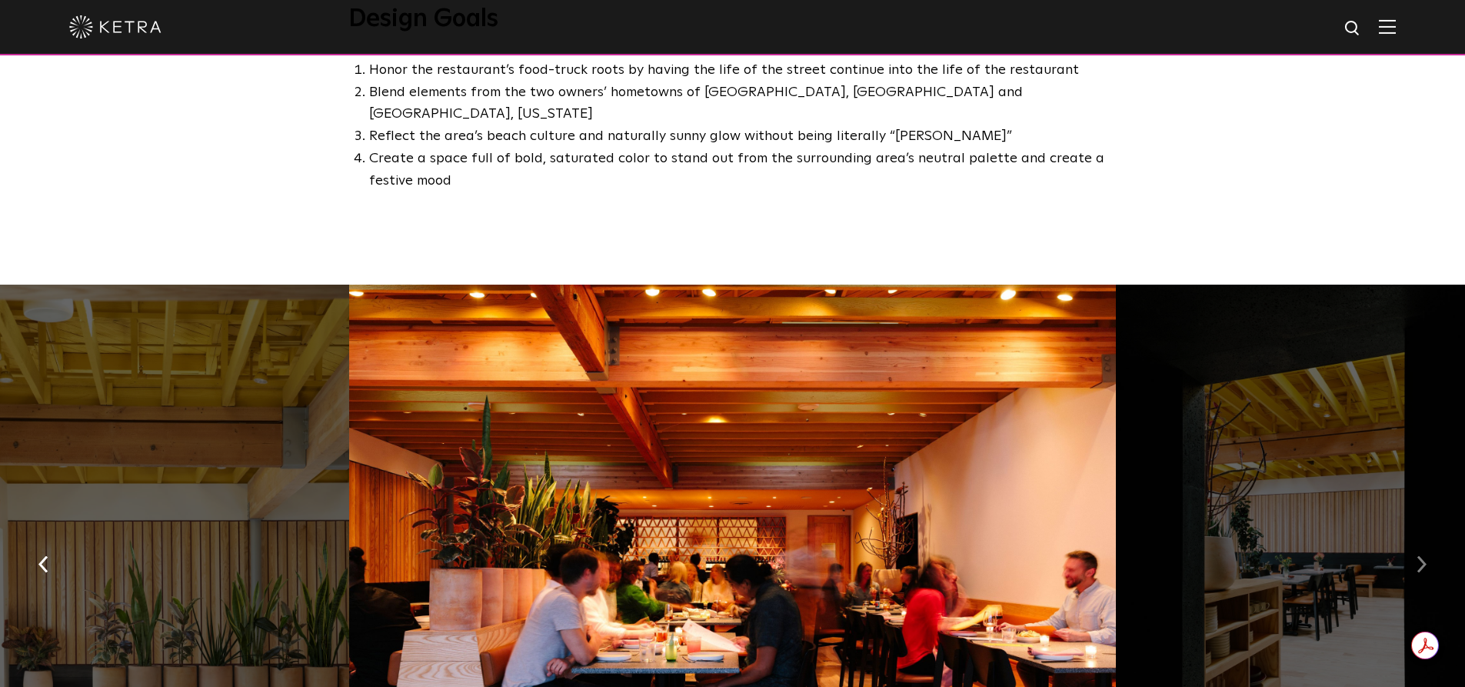
click at [1412, 536] on button "button" at bounding box center [1421, 562] width 33 height 53
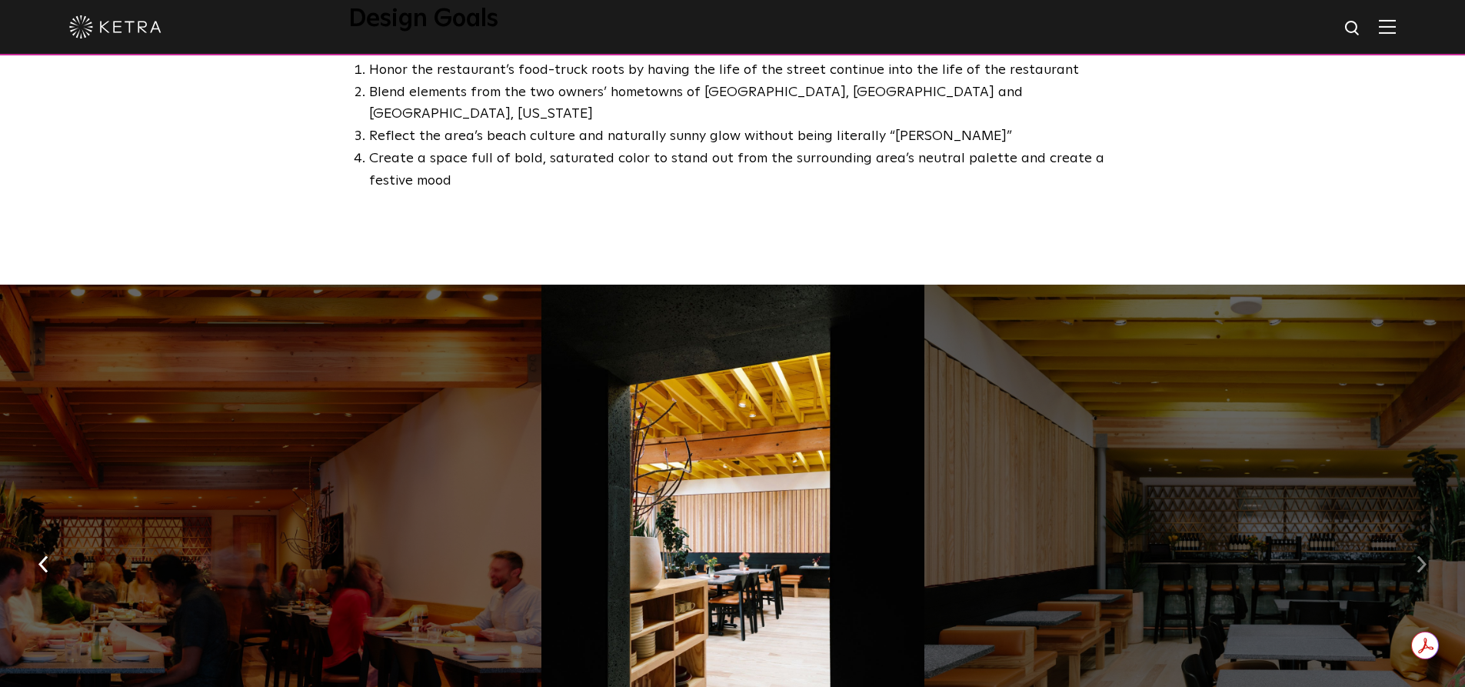
click at [1412, 536] on button "button" at bounding box center [1421, 562] width 33 height 53
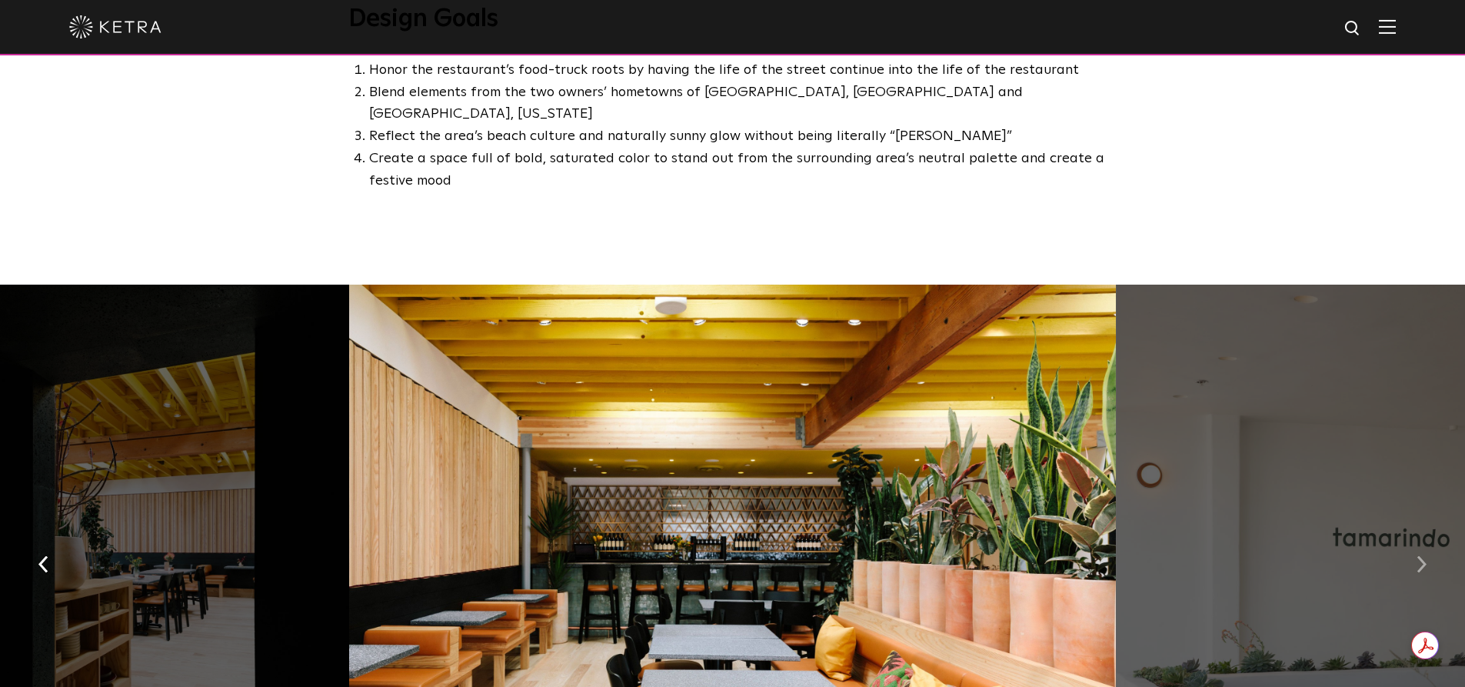
click at [1412, 536] on button "button" at bounding box center [1421, 562] width 33 height 53
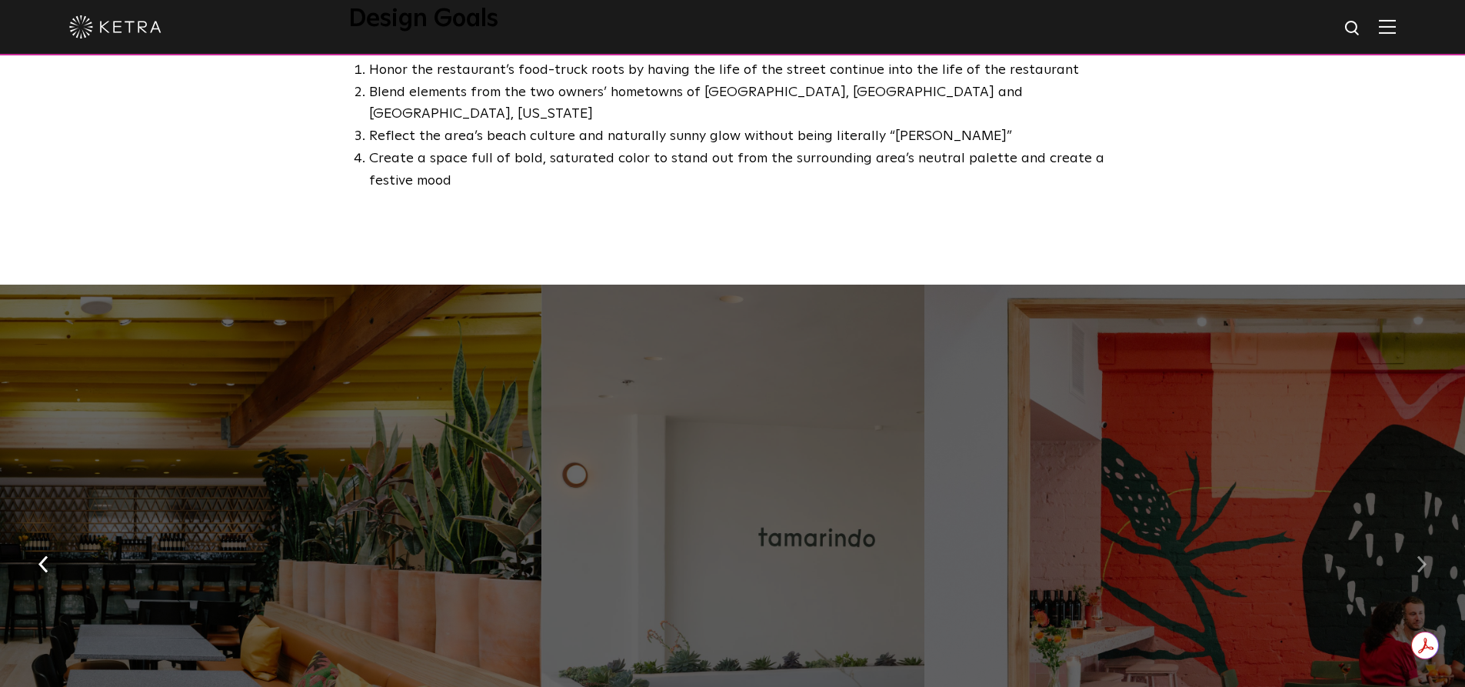
click at [1412, 536] on button "button" at bounding box center [1421, 562] width 33 height 53
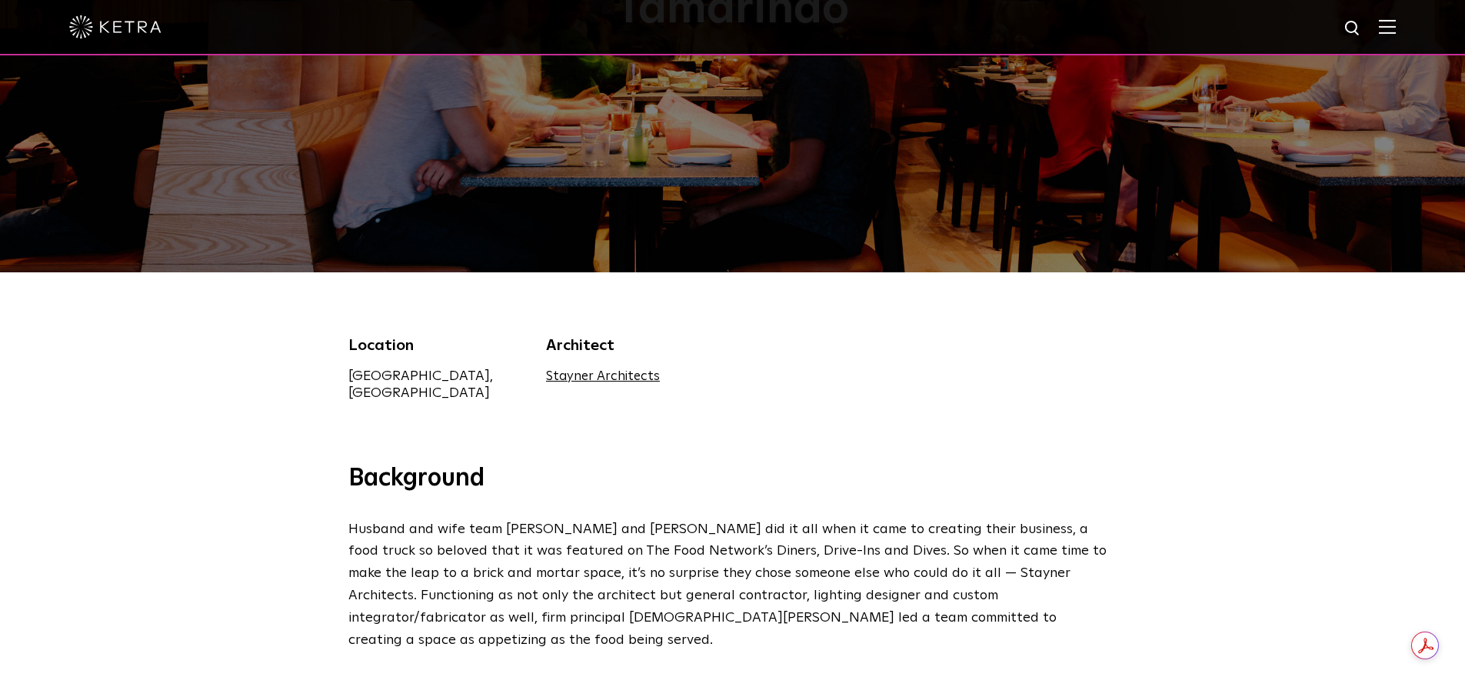
scroll to position [0, 0]
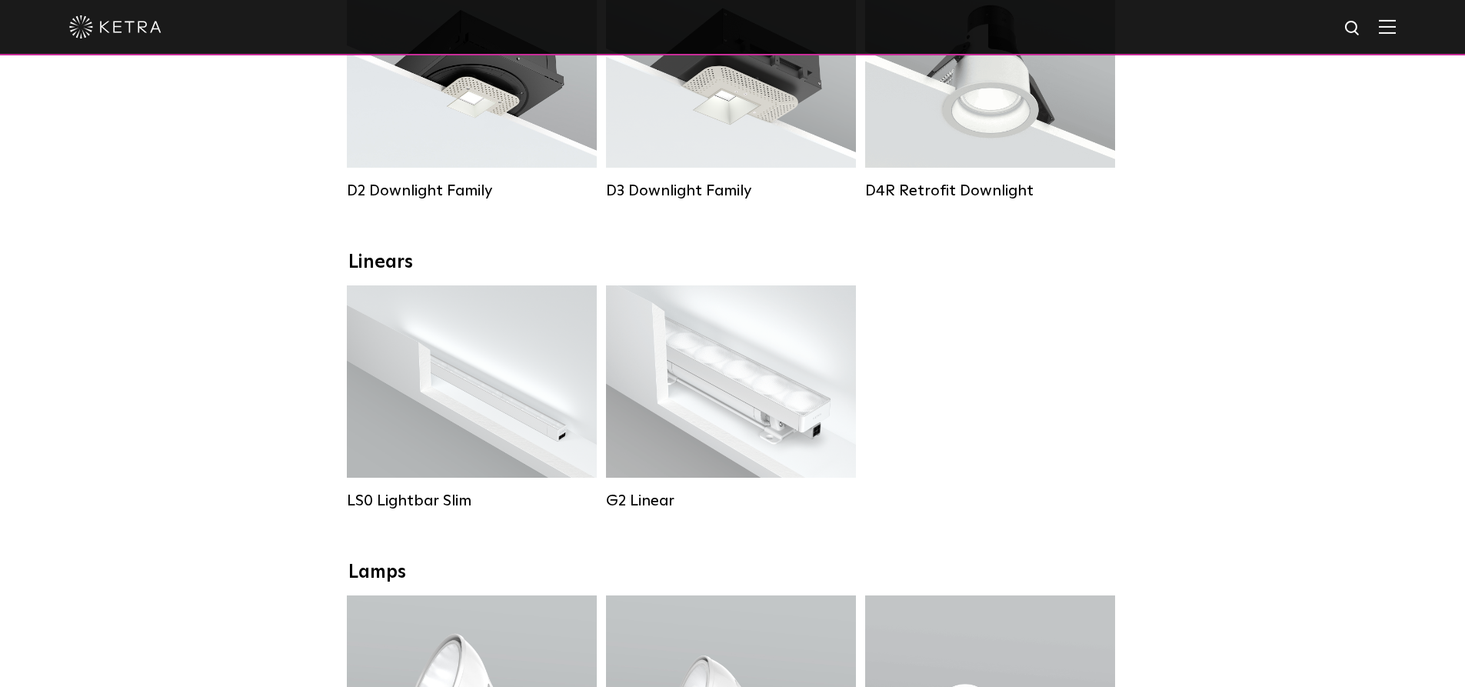
scroll to position [385, 0]
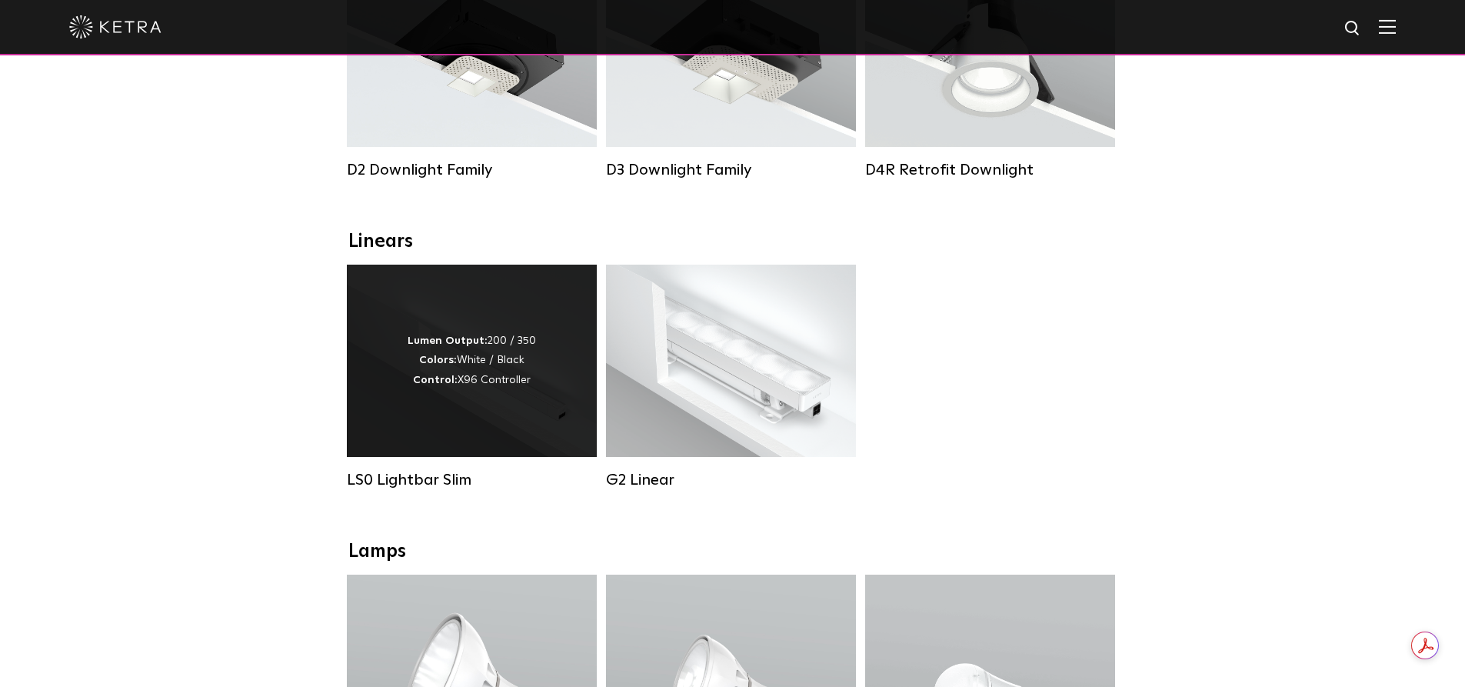
click at [441, 408] on div "Lumen Output: 200 / 350 Colors: White / Black Control: X96 Controller" at bounding box center [472, 361] width 250 height 192
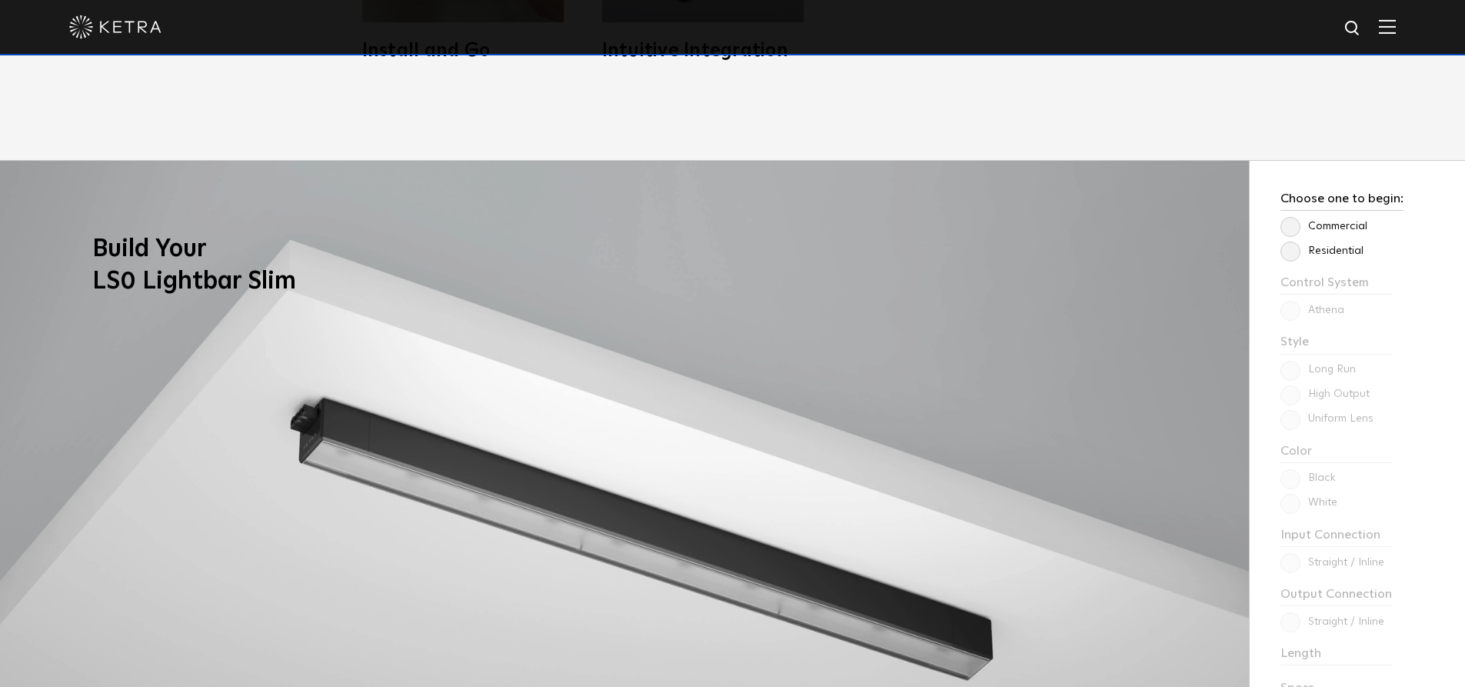
scroll to position [1231, 0]
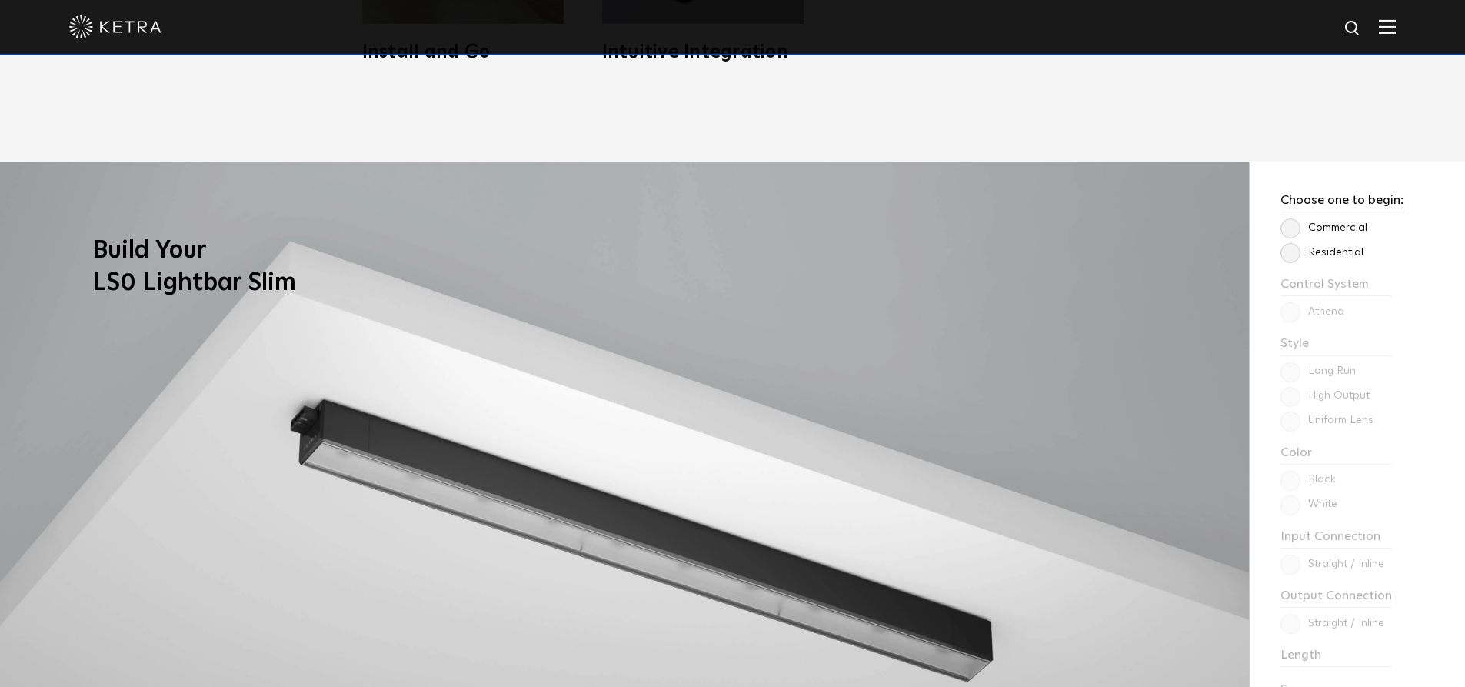
click at [1287, 255] on label "Residential" at bounding box center [1322, 252] width 83 height 13
click at [0, 0] on input "Residential" at bounding box center [0, 0] width 0 height 0
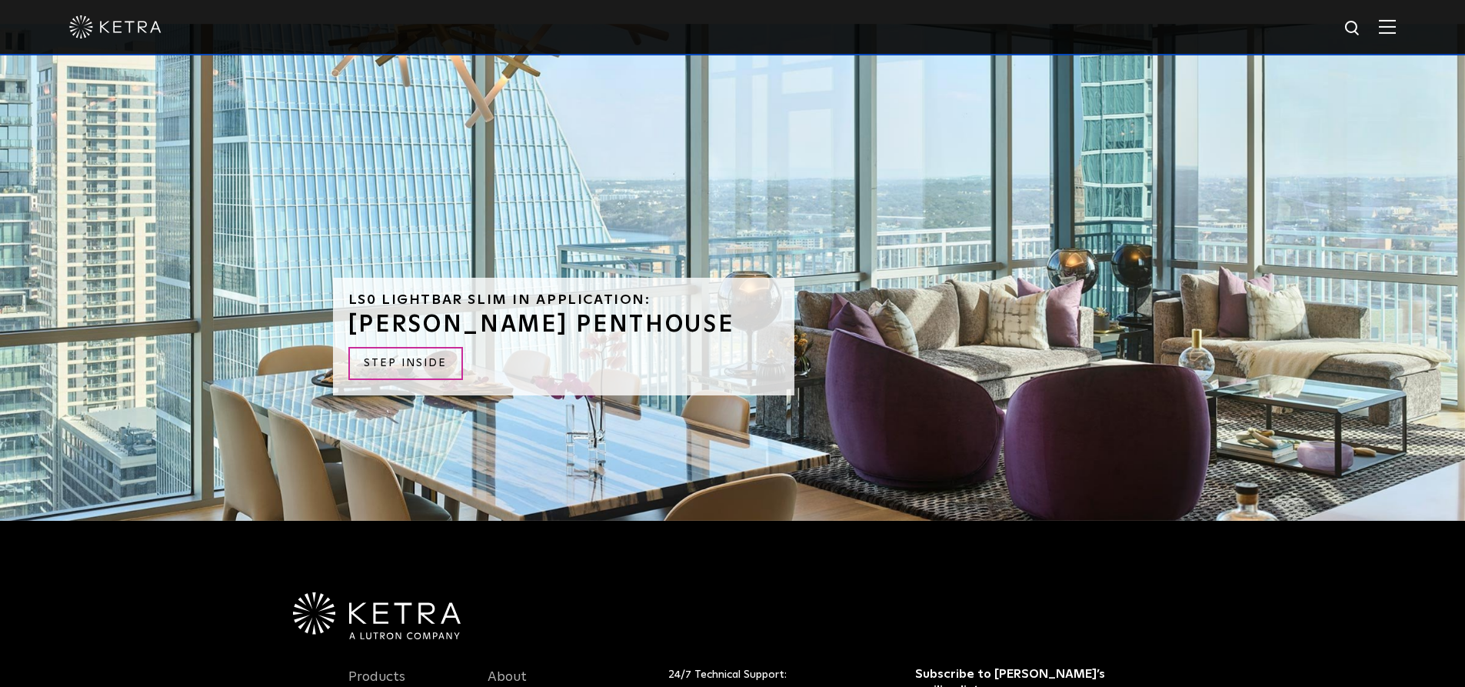
scroll to position [3769, 0]
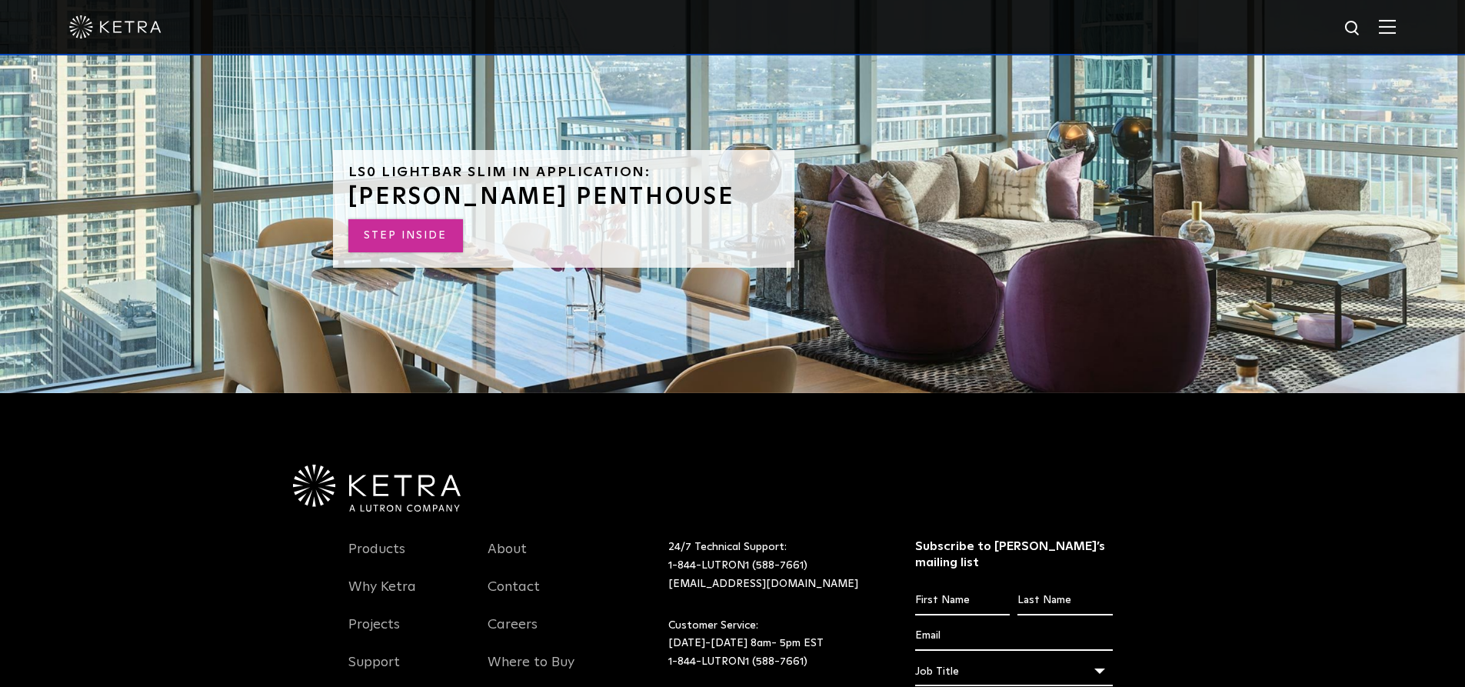
click at [426, 219] on link "STEP INSIDE" at bounding box center [405, 235] width 115 height 33
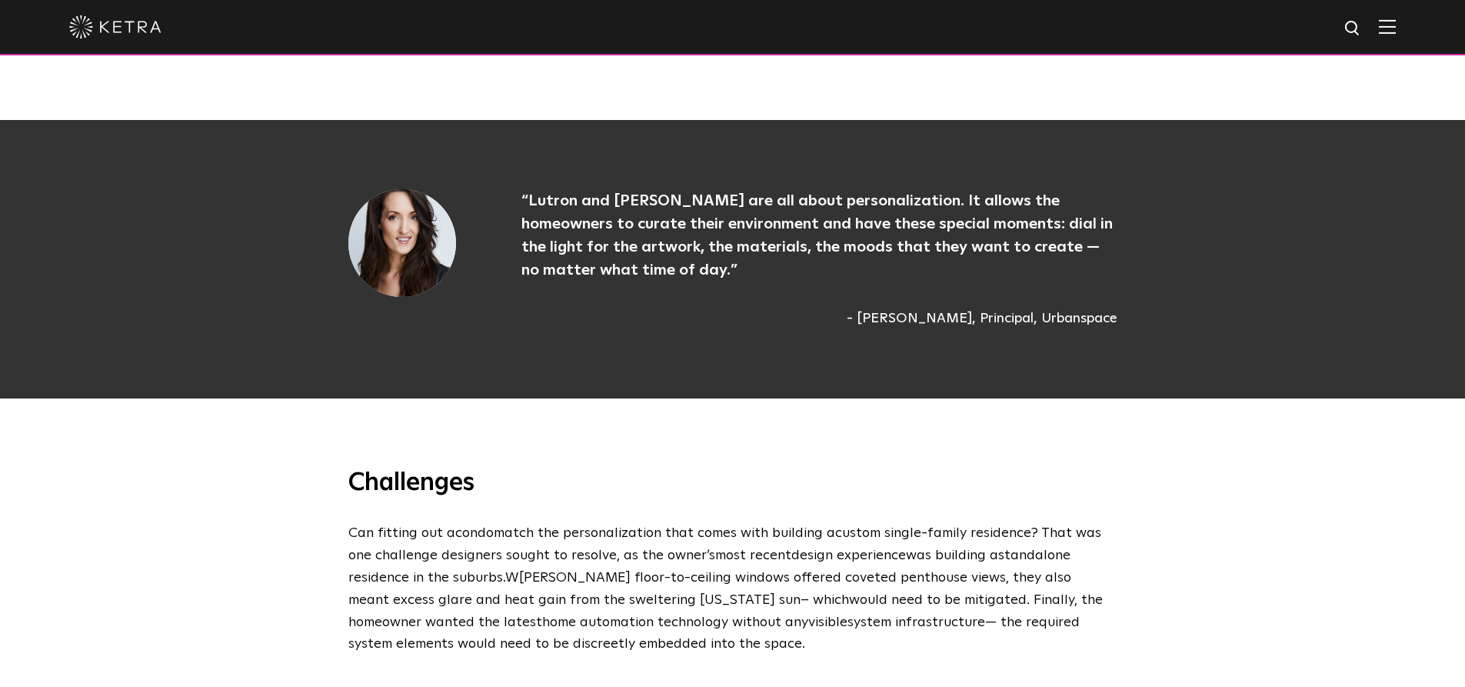
scroll to position [1615, 0]
